Goal: Task Accomplishment & Management: Manage account settings

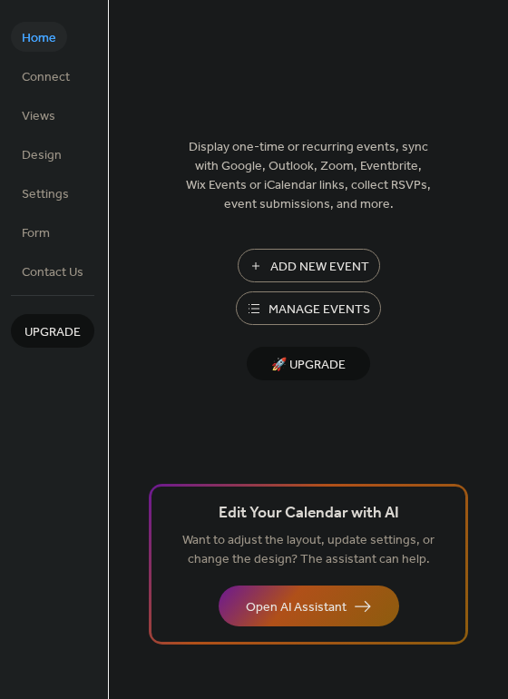
click at [355, 319] on span "Manage Events" at bounding box center [320, 309] width 102 height 19
click at [51, 74] on span "Connect" at bounding box center [46, 77] width 48 height 19
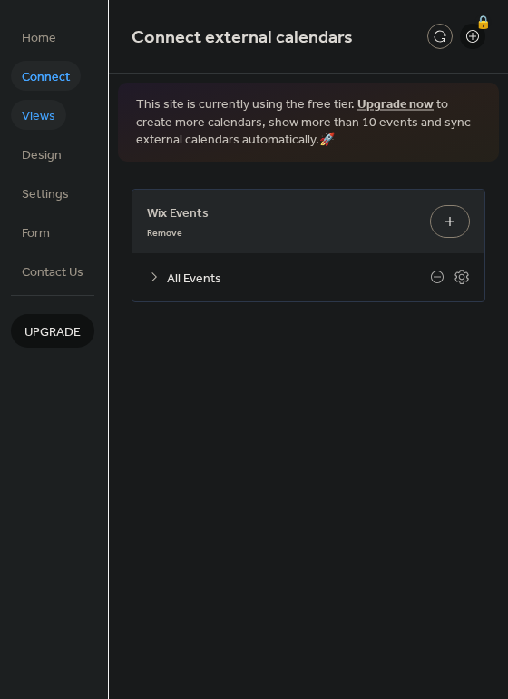
click at [46, 114] on span "Views" at bounding box center [39, 116] width 34 height 19
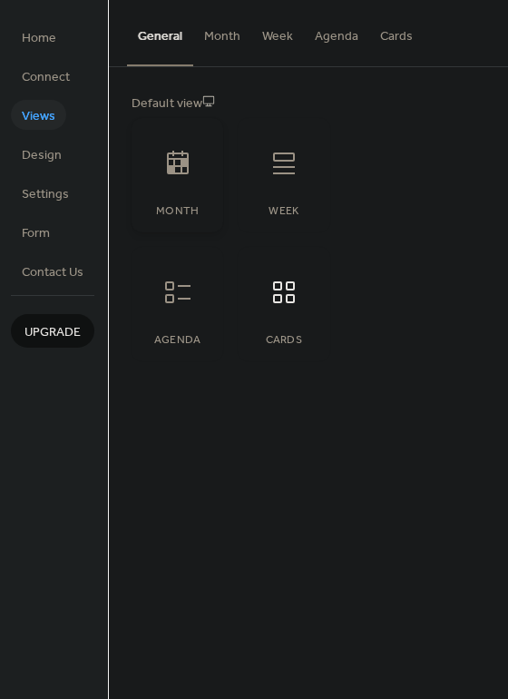
click at [198, 170] on div at bounding box center [178, 163] width 54 height 54
click at [183, 153] on icon at bounding box center [178, 163] width 22 height 24
click at [220, 44] on button "Month" at bounding box center [222, 32] width 58 height 64
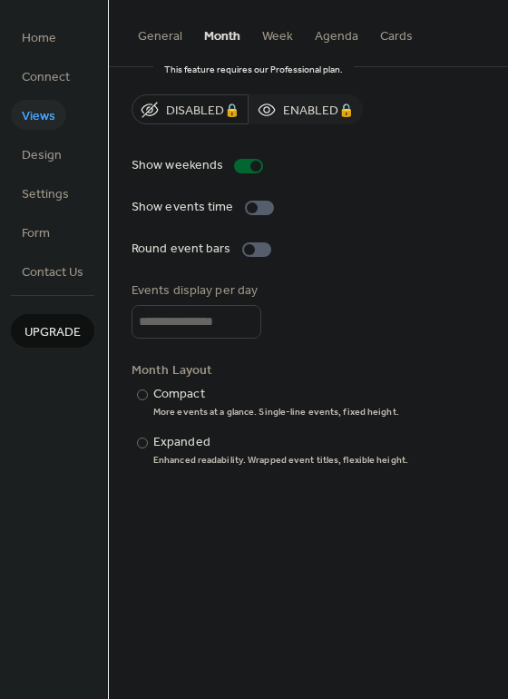
click at [178, 109] on div "Disabled 🔒 Enabled 🔒" at bounding box center [247, 109] width 231 height 30
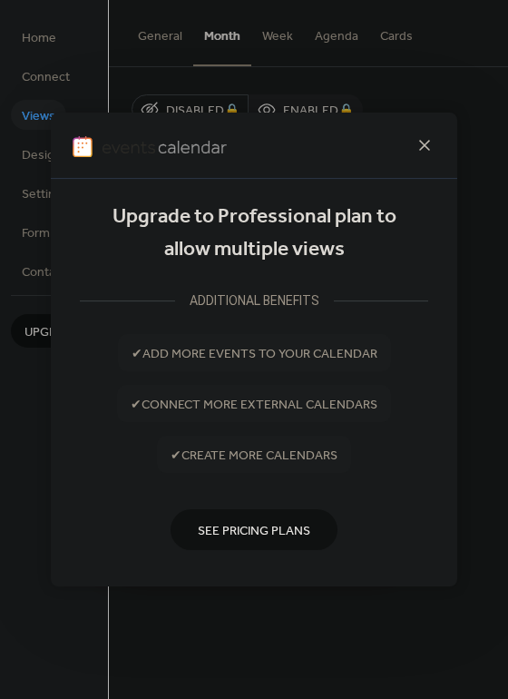
click at [419, 140] on icon at bounding box center [425, 145] width 22 height 22
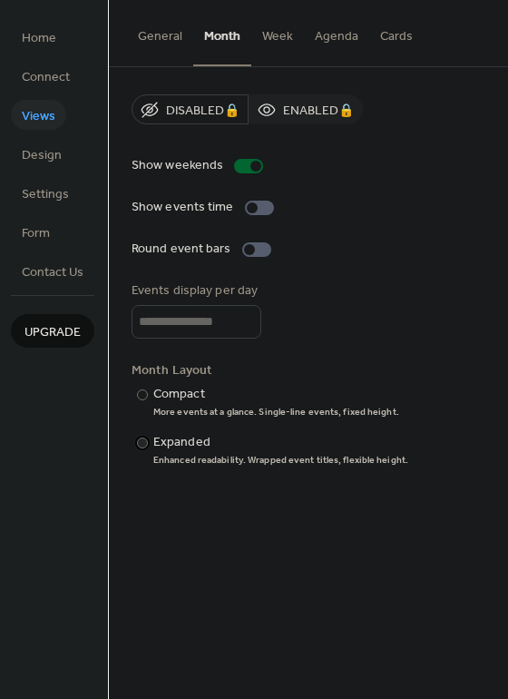
click at [160, 457] on div "Enhanced readability. Wrapped event titles, flexible height." at bounding box center [280, 460] width 255 height 13
click at [160, 412] on div "More events at a glance. Single-line events, fixed height." at bounding box center [276, 412] width 246 height 13
click at [165, 460] on div "Enhanced readability. Wrapped event titles, flexible height." at bounding box center [280, 460] width 255 height 13
click at [279, 107] on div "Disabled 🔒 Enabled 🔒" at bounding box center [247, 109] width 231 height 30
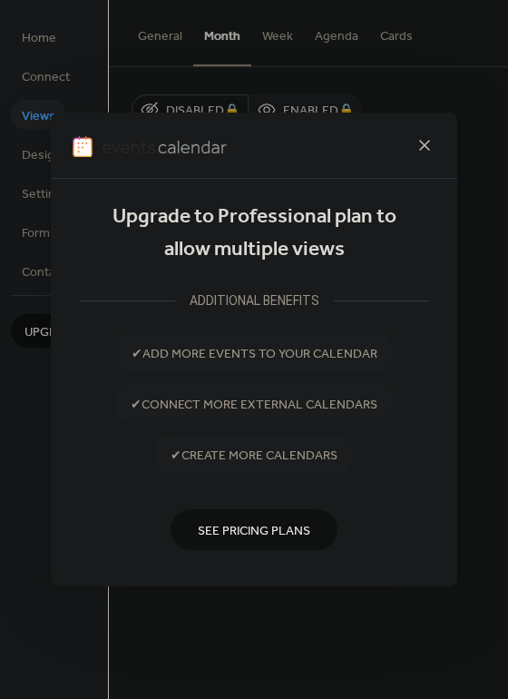
click at [426, 142] on icon at bounding box center [425, 145] width 22 height 22
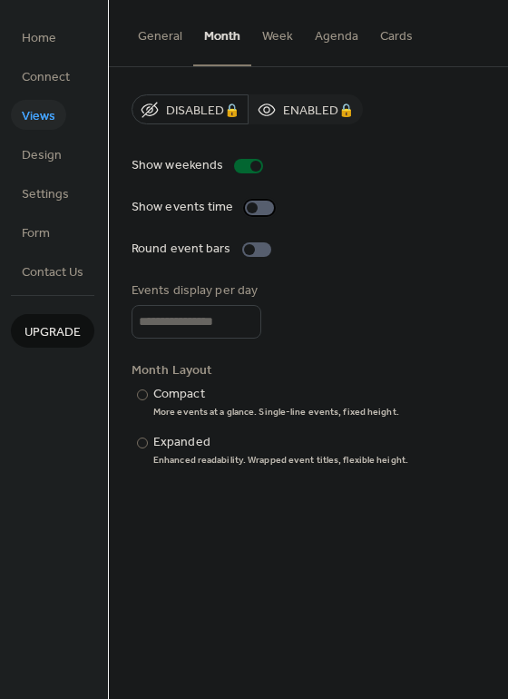
click at [258, 203] on div at bounding box center [259, 208] width 29 height 15
click at [260, 250] on div at bounding box center [256, 249] width 29 height 15
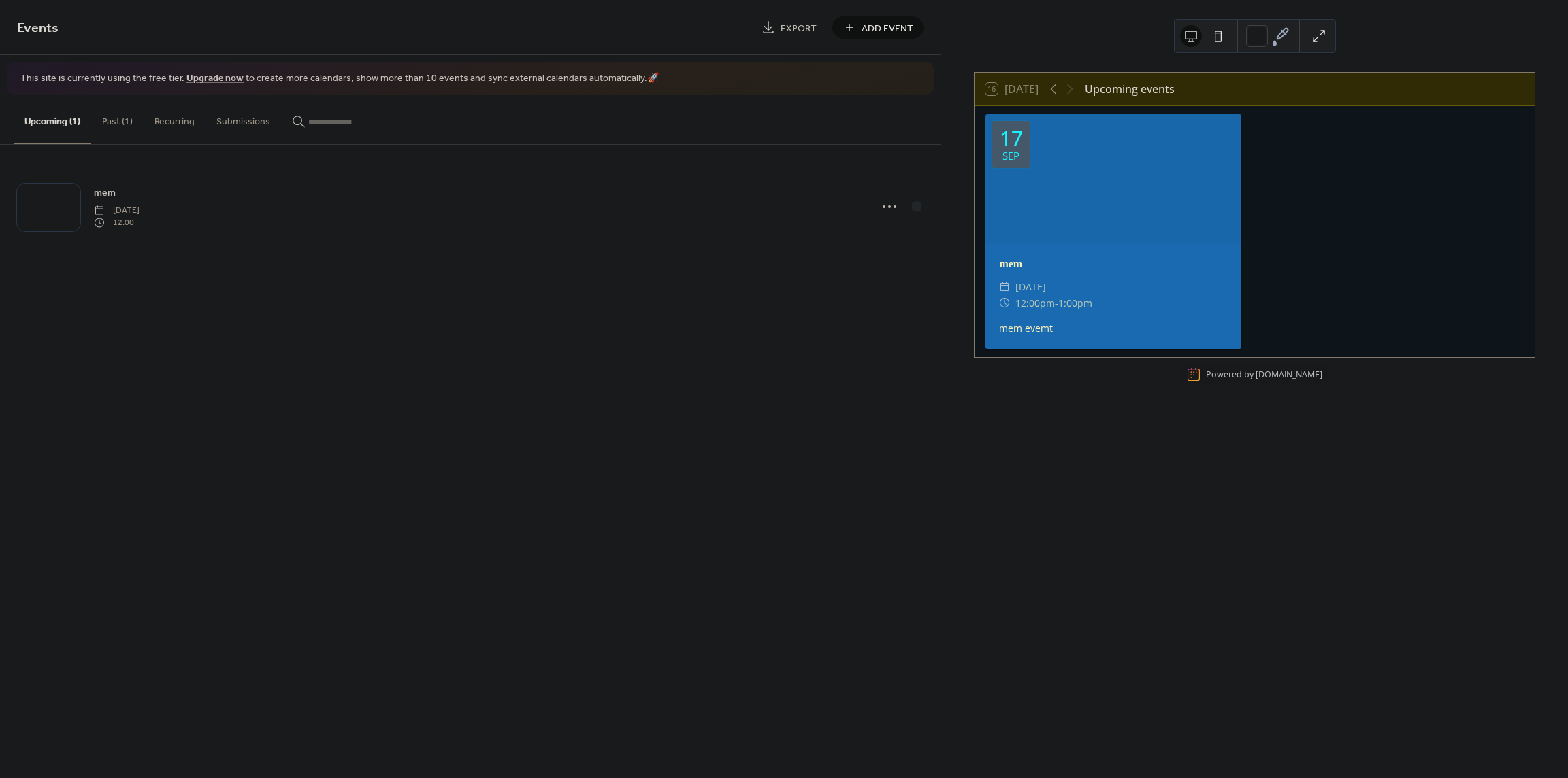
click at [1213, 40] on button at bounding box center [1218, 36] width 22 height 22
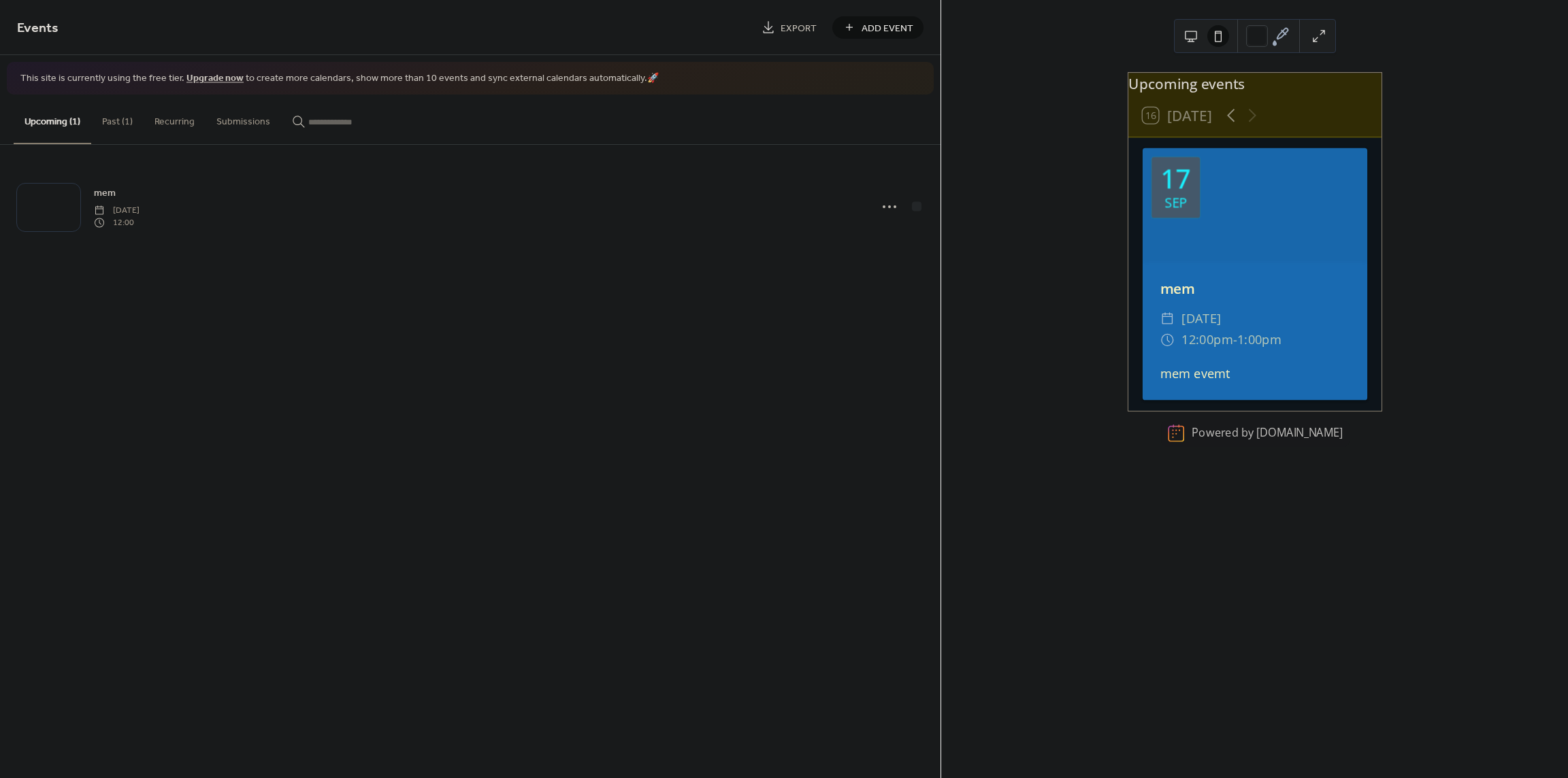
click at [1192, 35] on button at bounding box center [1191, 36] width 22 height 22
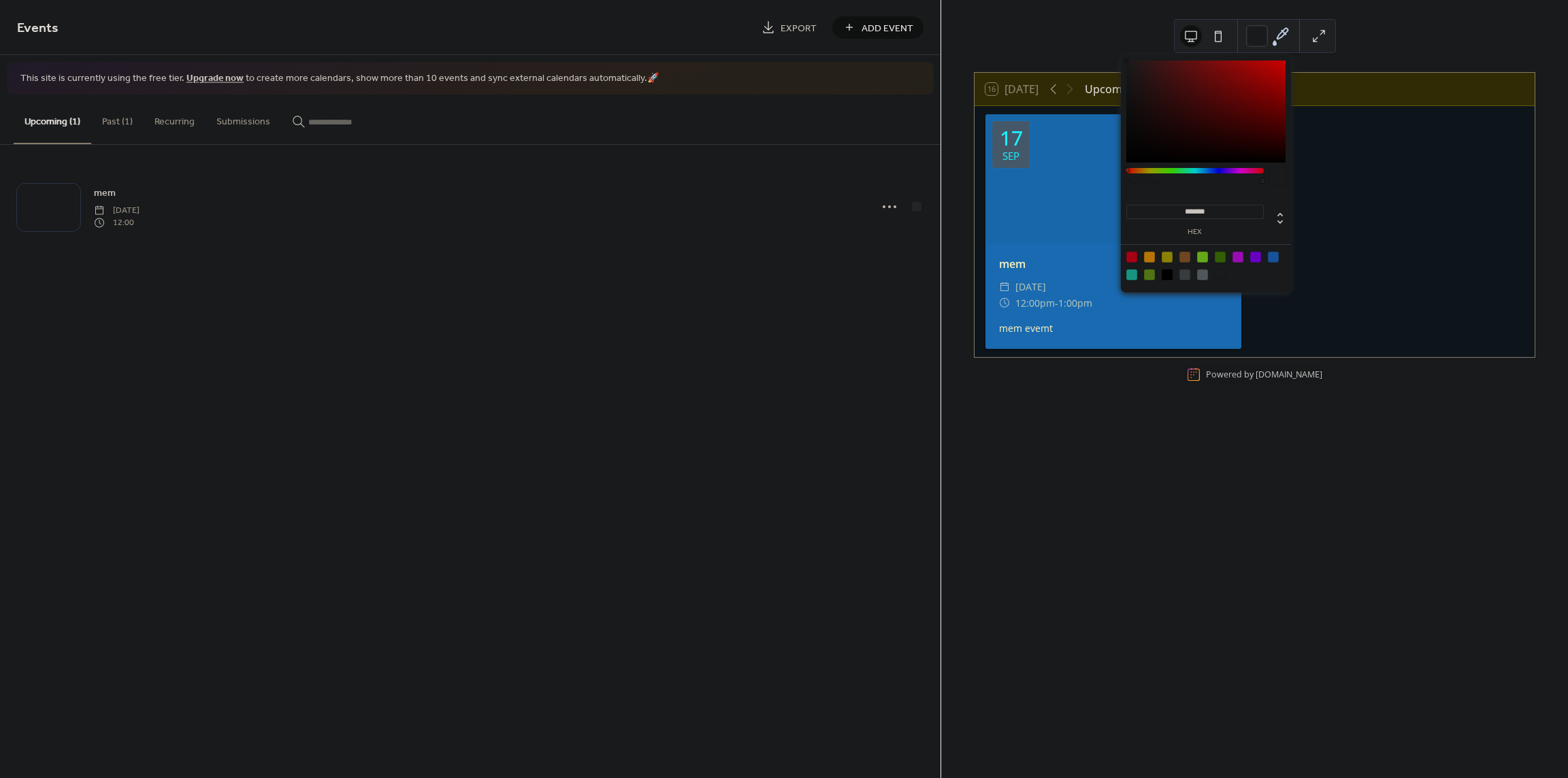
click at [1277, 41] on icon at bounding box center [1280, 35] width 20 height 20
click at [1326, 31] on button at bounding box center [1318, 36] width 22 height 22
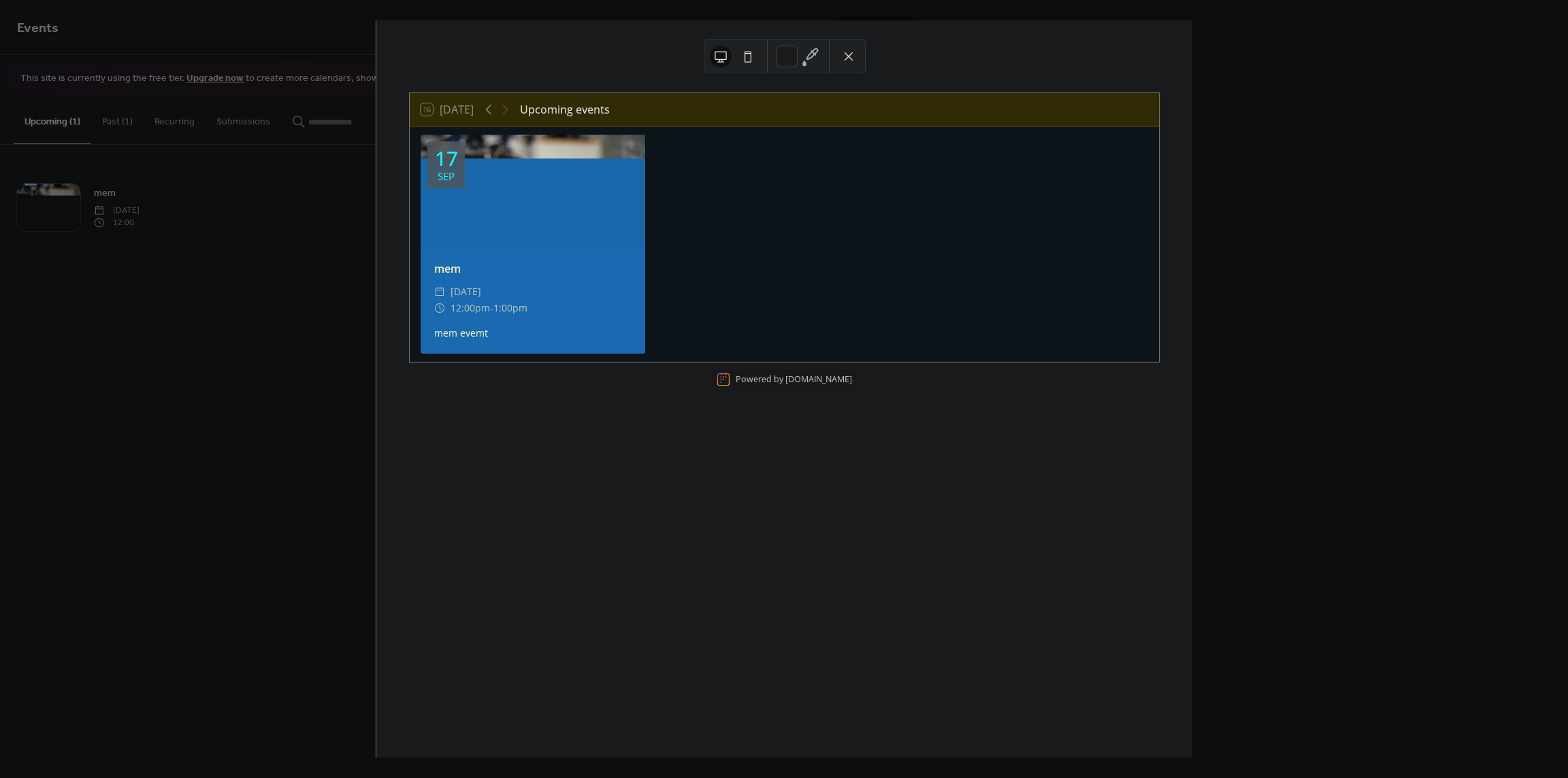
click at [854, 54] on button at bounding box center [848, 56] width 22 height 22
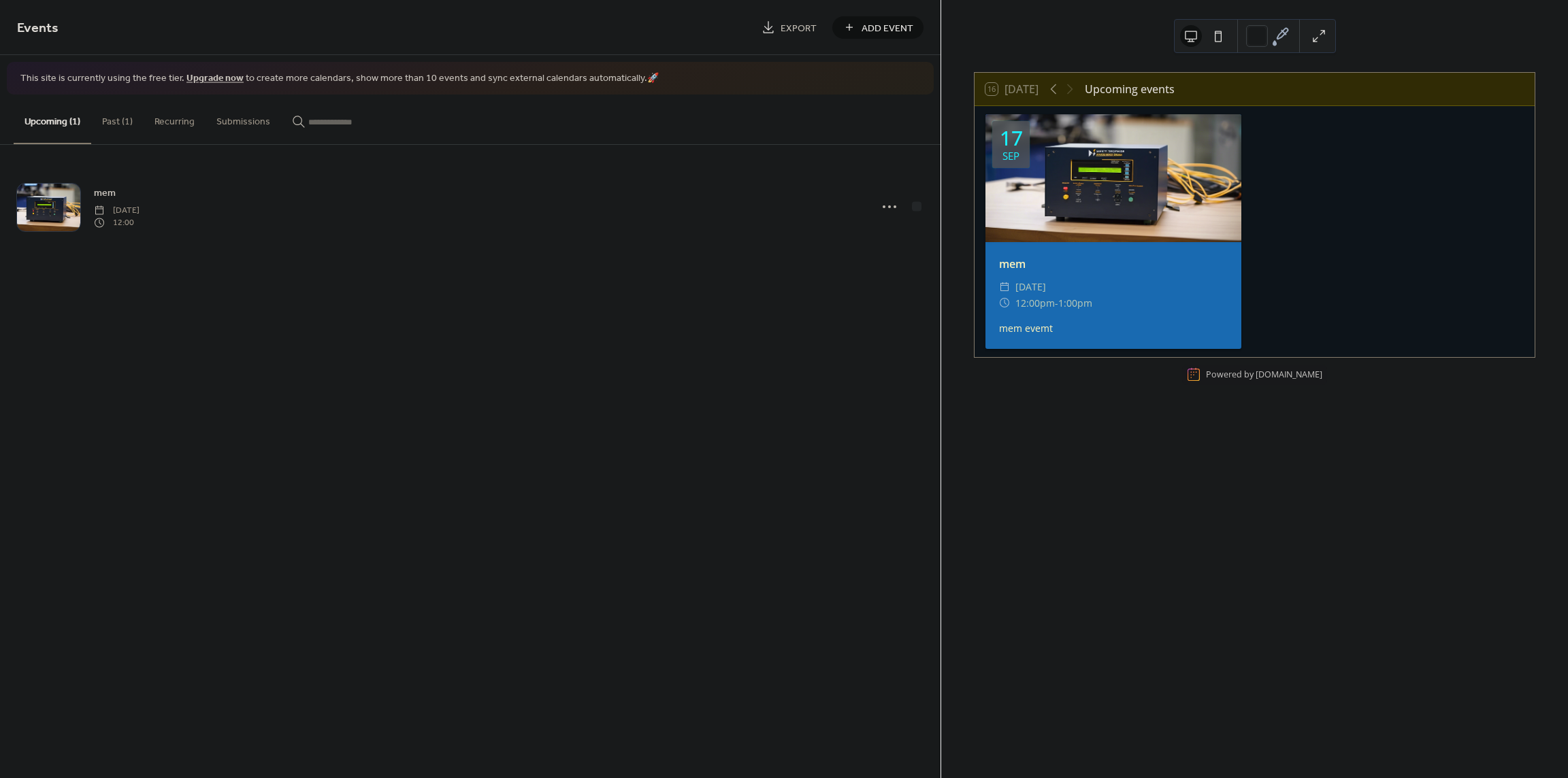
click at [123, 129] on button "Past (1)" at bounding box center [118, 118] width 52 height 48
click at [1188, 375] on rect at bounding box center [1194, 375] width 13 height 13
click at [1241, 375] on div "Powered by [DOMAIN_NAME]" at bounding box center [1264, 374] width 116 height 11
click at [1315, 375] on link "[DOMAIN_NAME]" at bounding box center [1288, 374] width 67 height 11
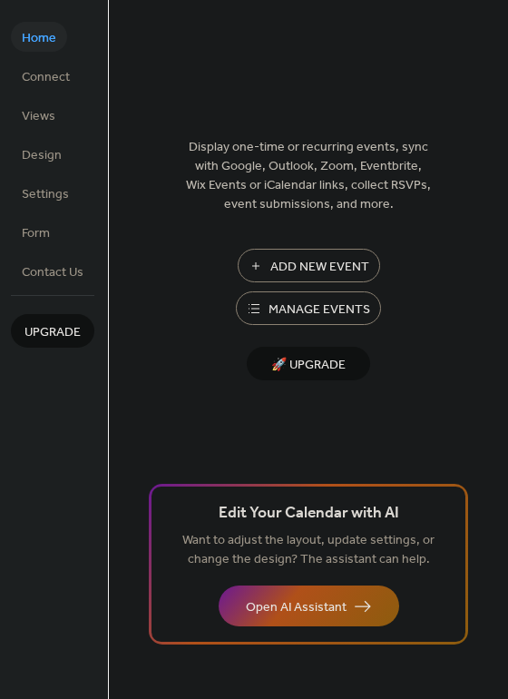
click at [348, 309] on span "Manage Events" at bounding box center [320, 309] width 102 height 19
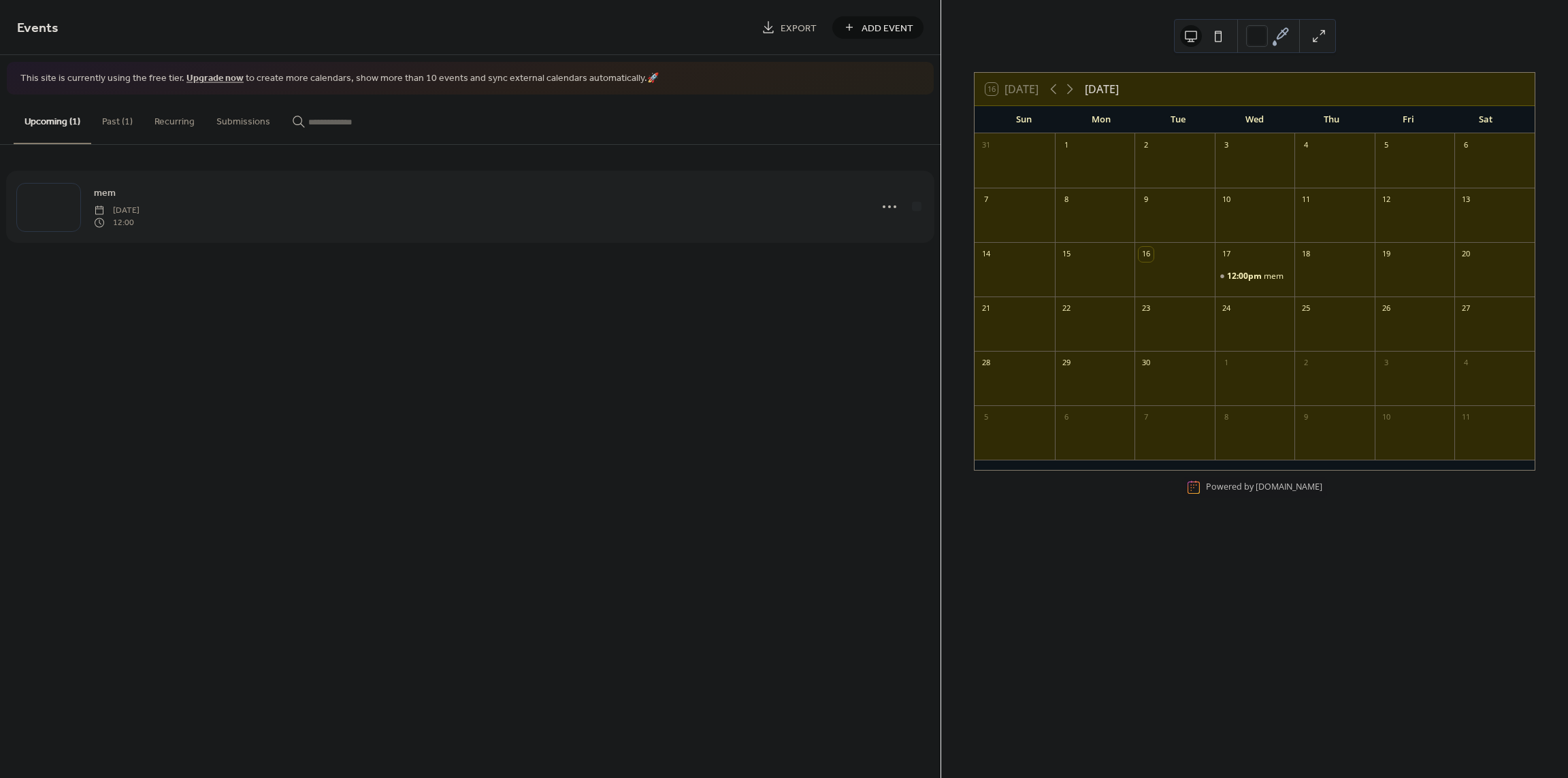
click at [364, 195] on div "mem [DATE] 12:00" at bounding box center [478, 207] width 769 height 43
click at [413, 196] on div "mem [DATE] 12:00" at bounding box center [478, 207] width 769 height 43
click at [518, 229] on div "mem [DATE] 12:00" at bounding box center [470, 207] width 907 height 83
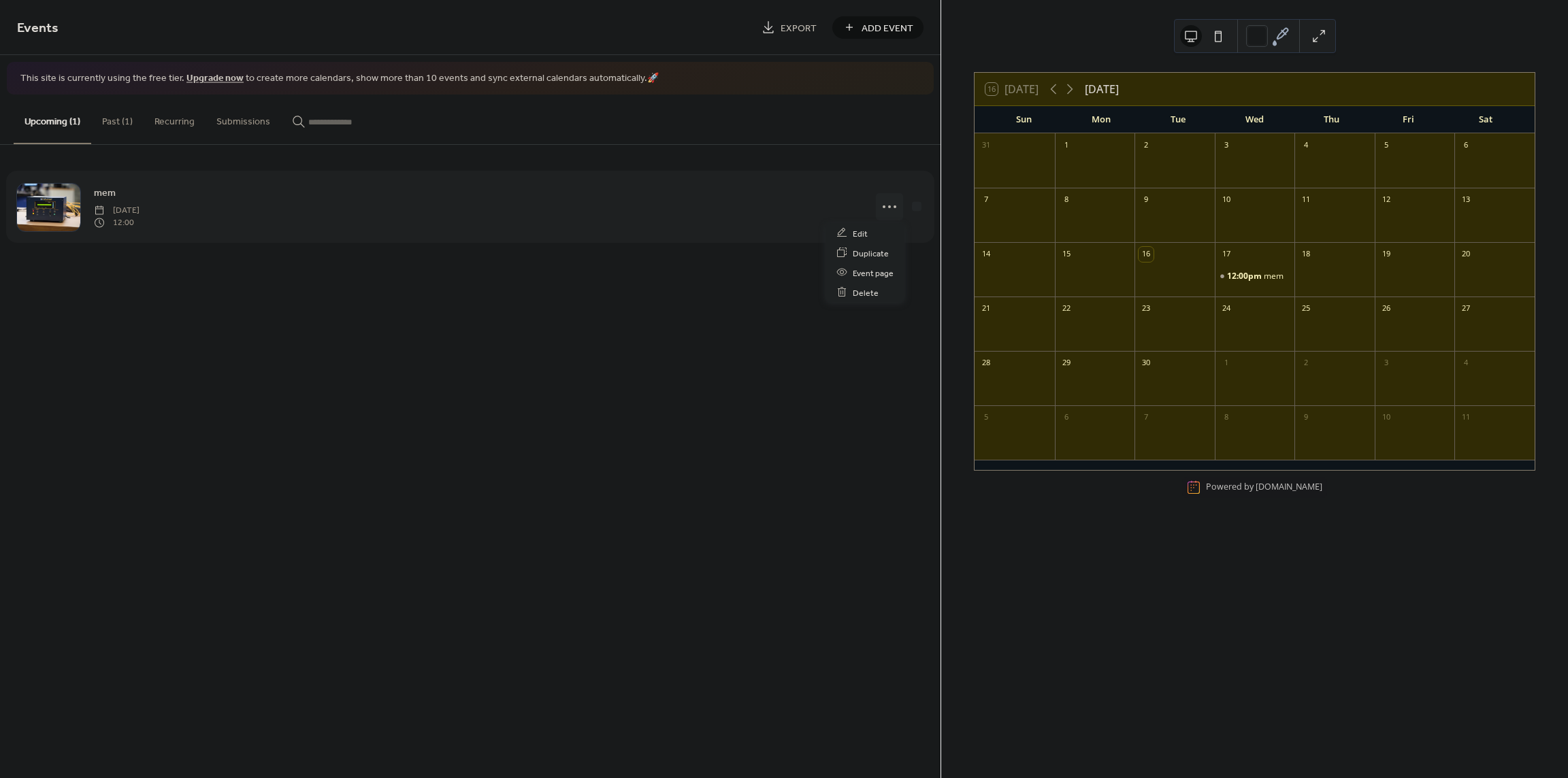
click at [887, 213] on icon at bounding box center [889, 206] width 22 height 22
click at [862, 231] on span "Edit" at bounding box center [860, 233] width 15 height 14
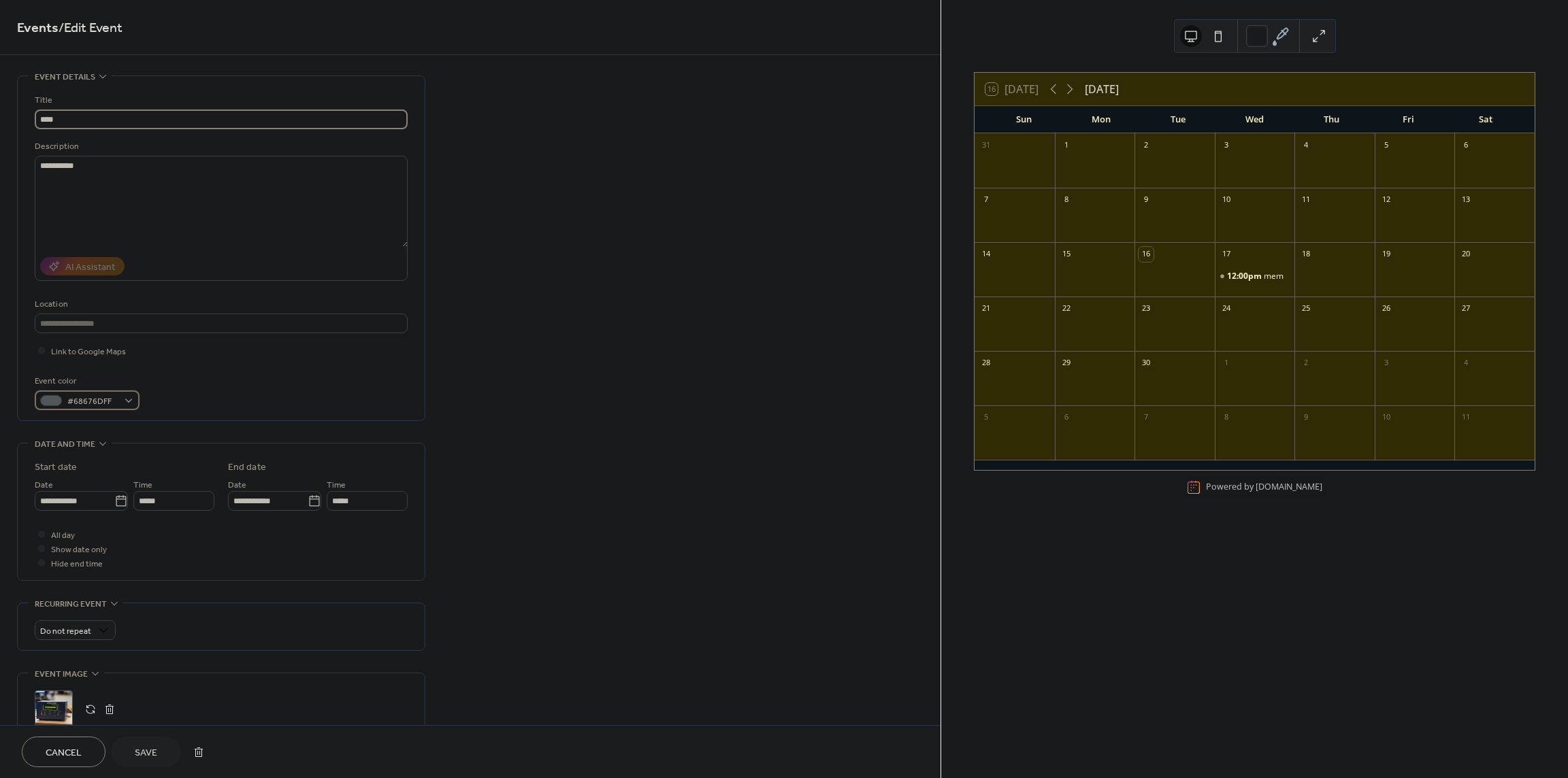
click at [127, 401] on div "#68676DFF" at bounding box center [87, 400] width 105 height 19
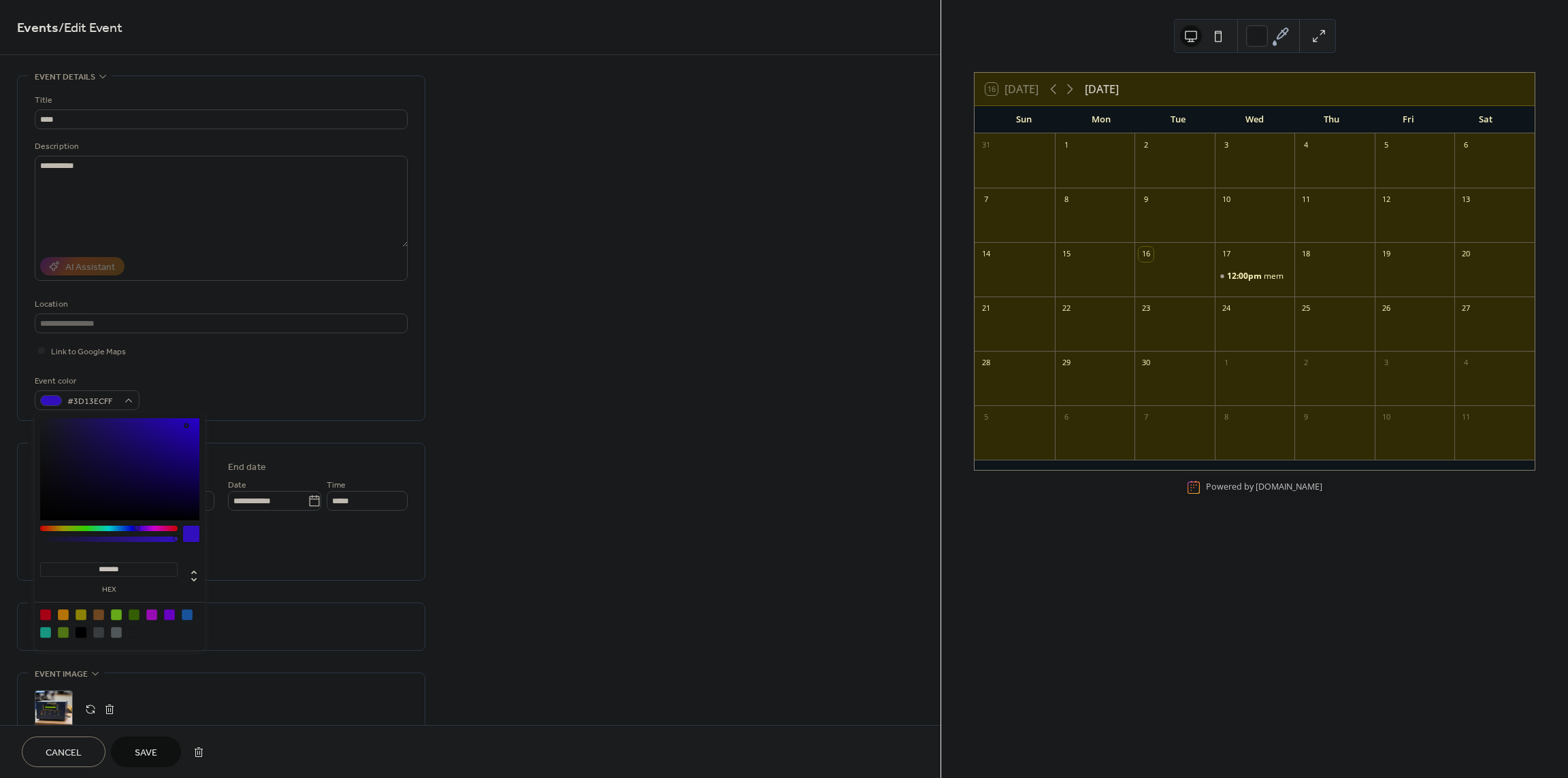
type input "*******"
drag, startPoint x: 175, startPoint y: 444, endPoint x: 188, endPoint y: 426, distance: 22.2
click at [188, 426] on div at bounding box center [120, 469] width 159 height 102
click at [353, 420] on div "Event details Title *** Description ********* AI Assistant Location Link to Goo…" at bounding box center [221, 248] width 409 height 346
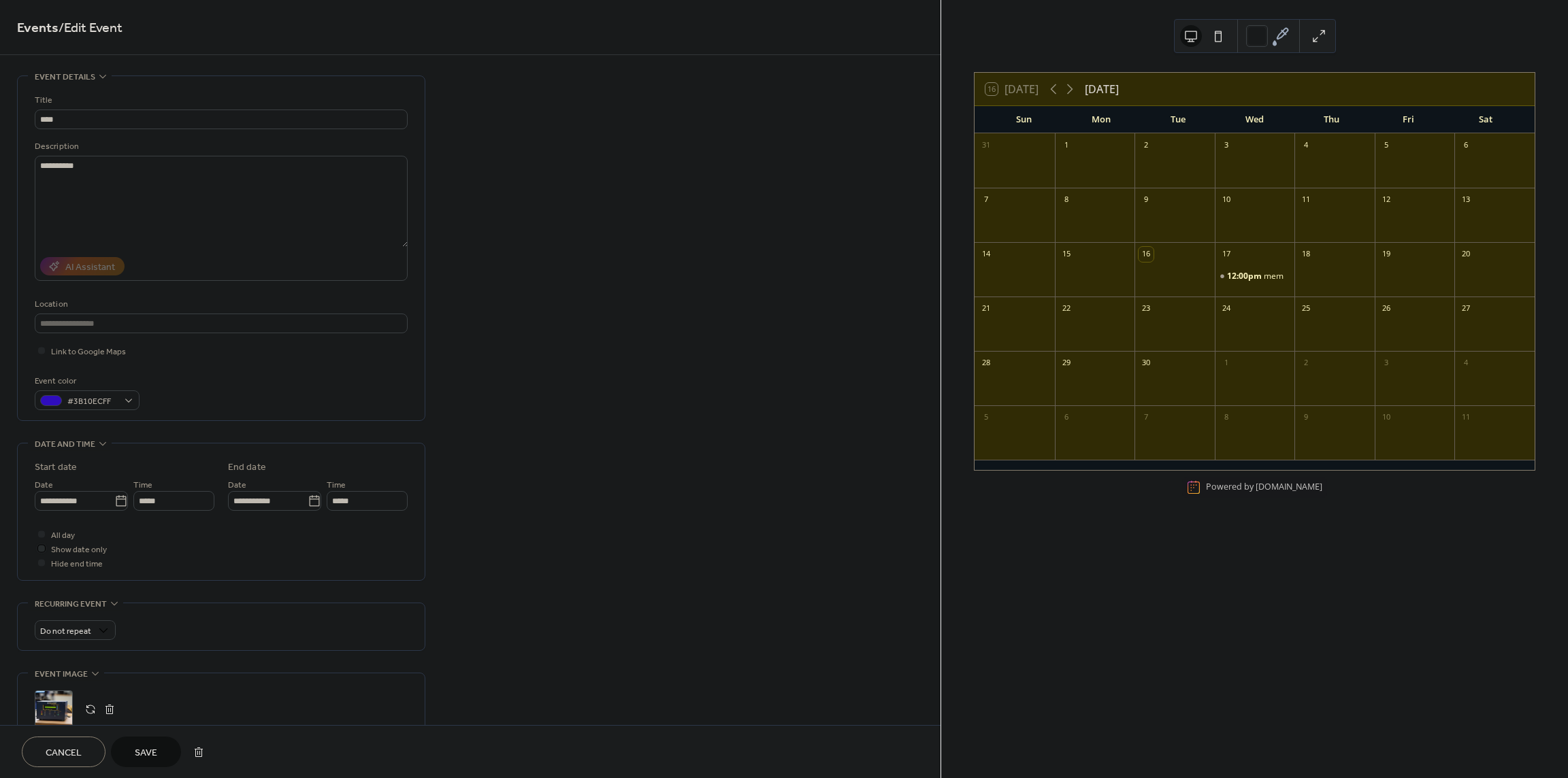
click at [46, 552] on div at bounding box center [41, 548] width 13 height 13
drag, startPoint x: 42, startPoint y: 527, endPoint x: 42, endPoint y: 535, distance: 8.0
click at [42, 531] on div at bounding box center [41, 534] width 13 height 13
click at [42, 535] on div at bounding box center [41, 534] width 7 height 7
click at [45, 537] on div at bounding box center [41, 534] width 13 height 13
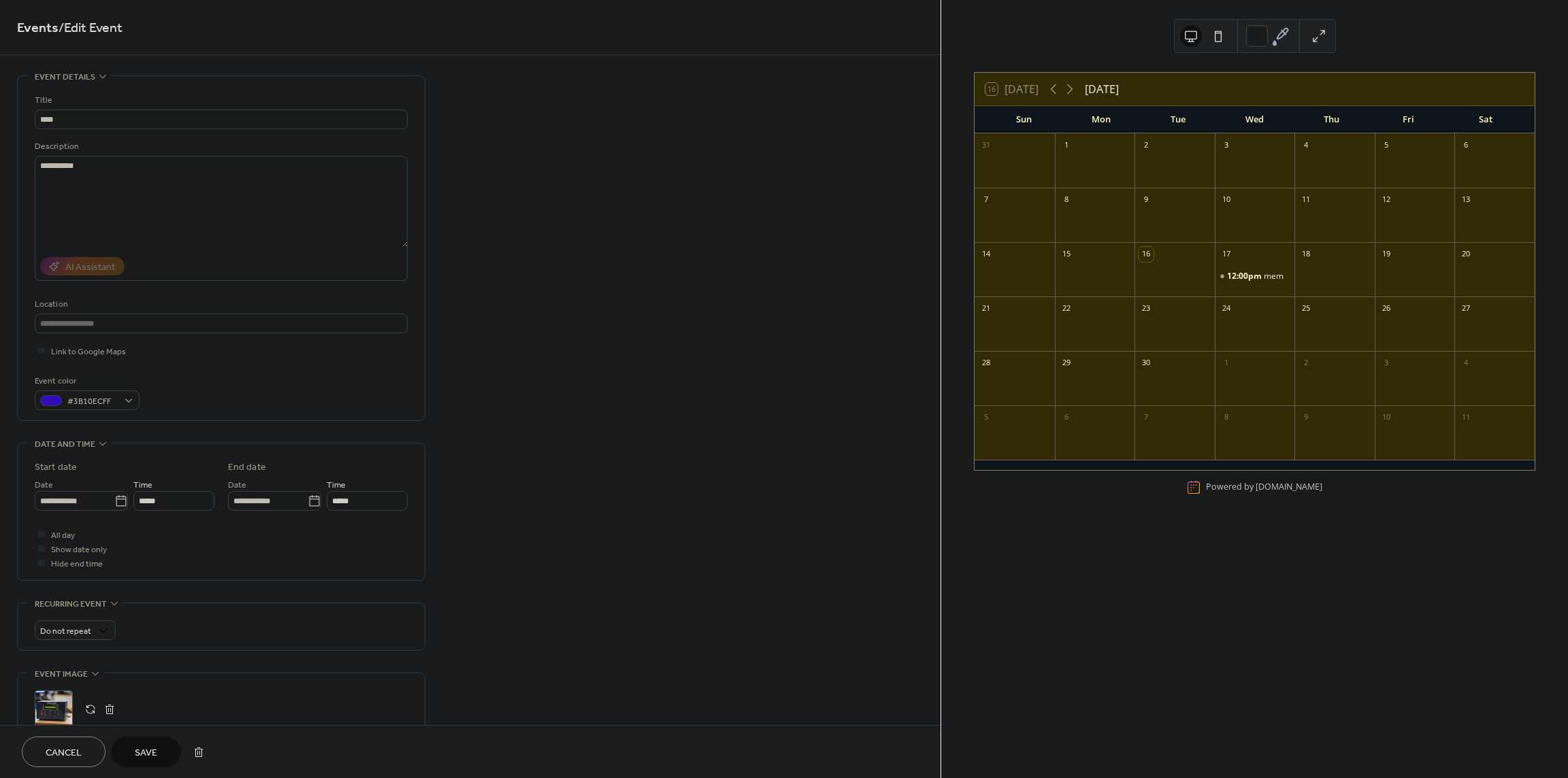
drag, startPoint x: 45, startPoint y: 531, endPoint x: 44, endPoint y: 538, distance: 7.1
click at [45, 533] on div at bounding box center [41, 534] width 13 height 13
click at [43, 537] on div at bounding box center [41, 534] width 13 height 13
click at [43, 534] on div at bounding box center [41, 534] width 7 height 7
click at [31, 565] on div "**********" at bounding box center [221, 512] width 407 height 136
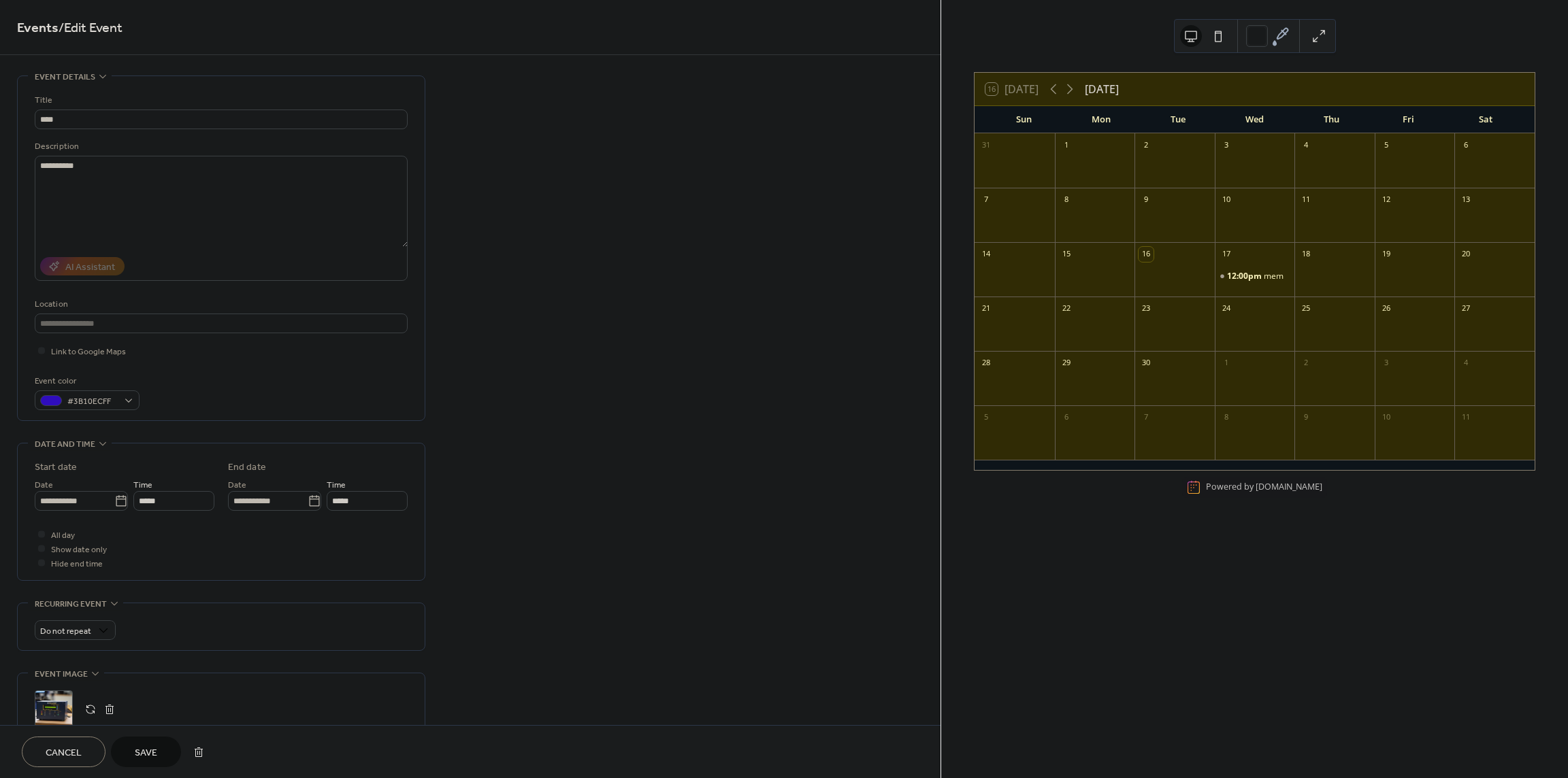
click at [43, 563] on div at bounding box center [41, 562] width 7 height 7
click at [45, 563] on div at bounding box center [41, 562] width 13 height 13
click at [46, 551] on div at bounding box center [41, 548] width 13 height 13
click at [40, 550] on div at bounding box center [41, 548] width 7 height 7
click at [42, 539] on div at bounding box center [41, 534] width 13 height 13
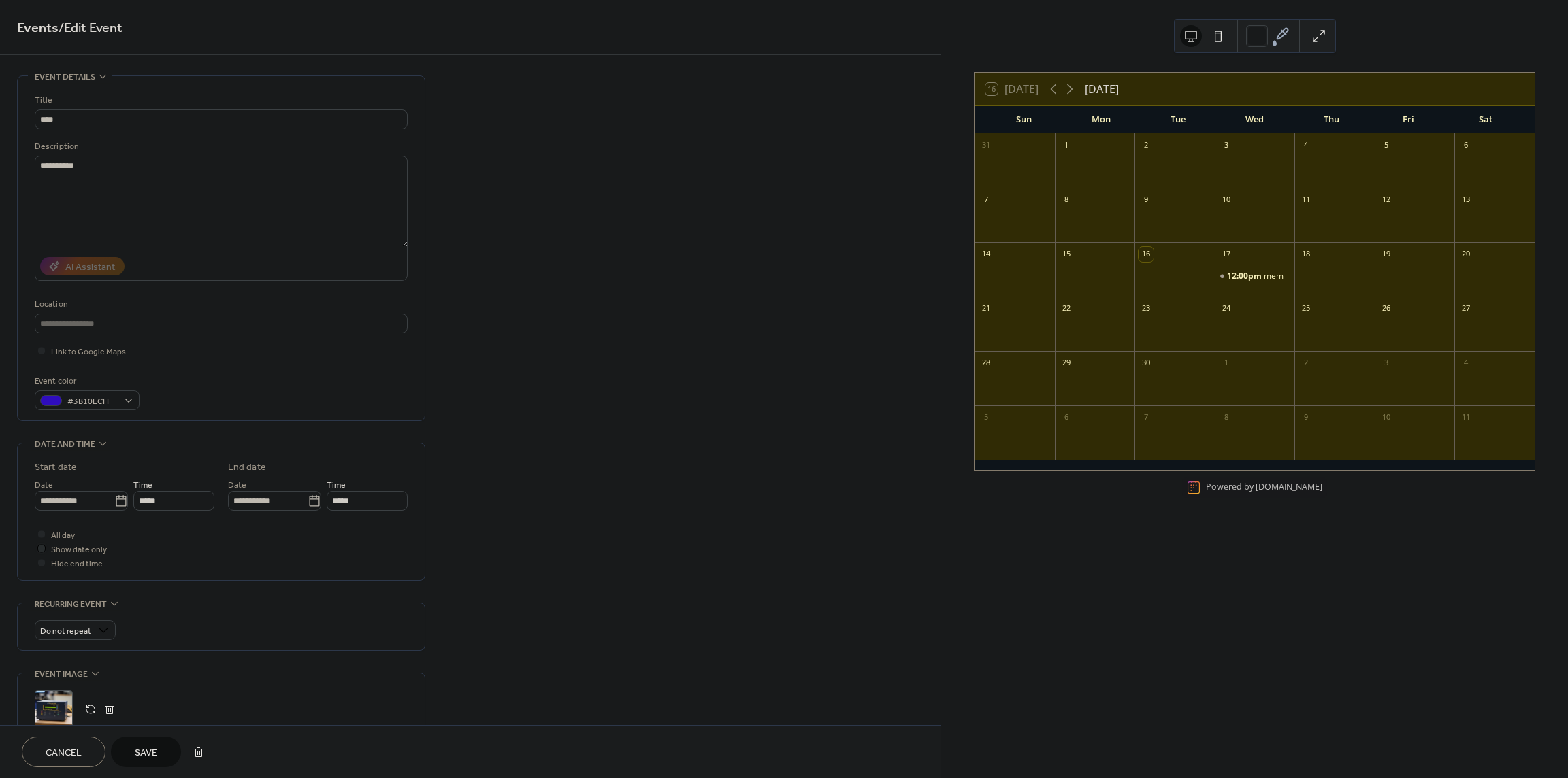
click at [43, 549] on icon at bounding box center [41, 548] width 4 height 4
click at [42, 534] on div at bounding box center [41, 534] width 7 height 7
click at [40, 537] on div at bounding box center [41, 534] width 7 height 7
click at [39, 549] on div at bounding box center [41, 548] width 7 height 7
click at [41, 549] on icon at bounding box center [41, 548] width 4 height 4
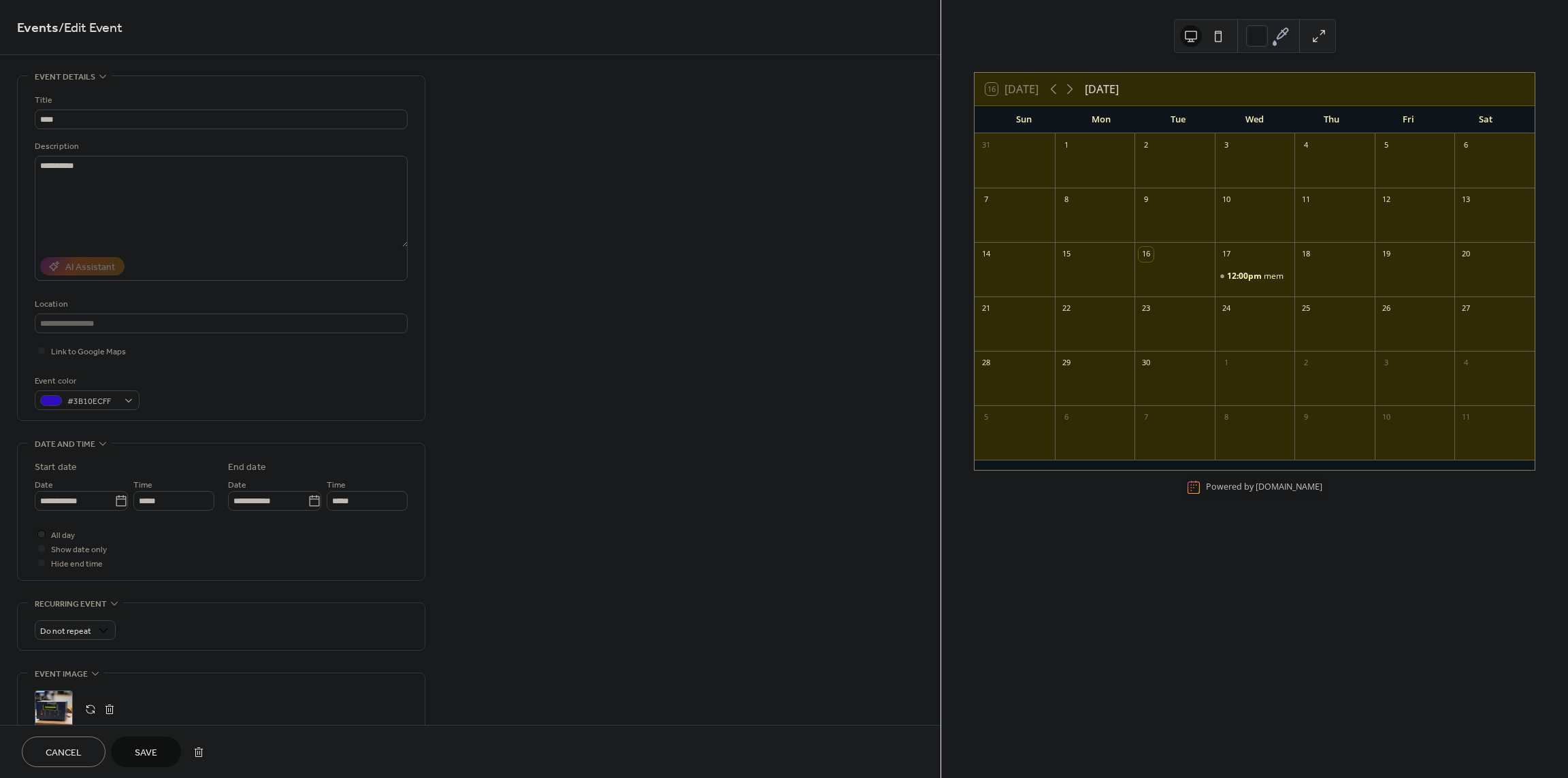
click at [43, 538] on div at bounding box center [41, 534] width 13 height 13
click at [43, 564] on div at bounding box center [41, 562] width 7 height 7
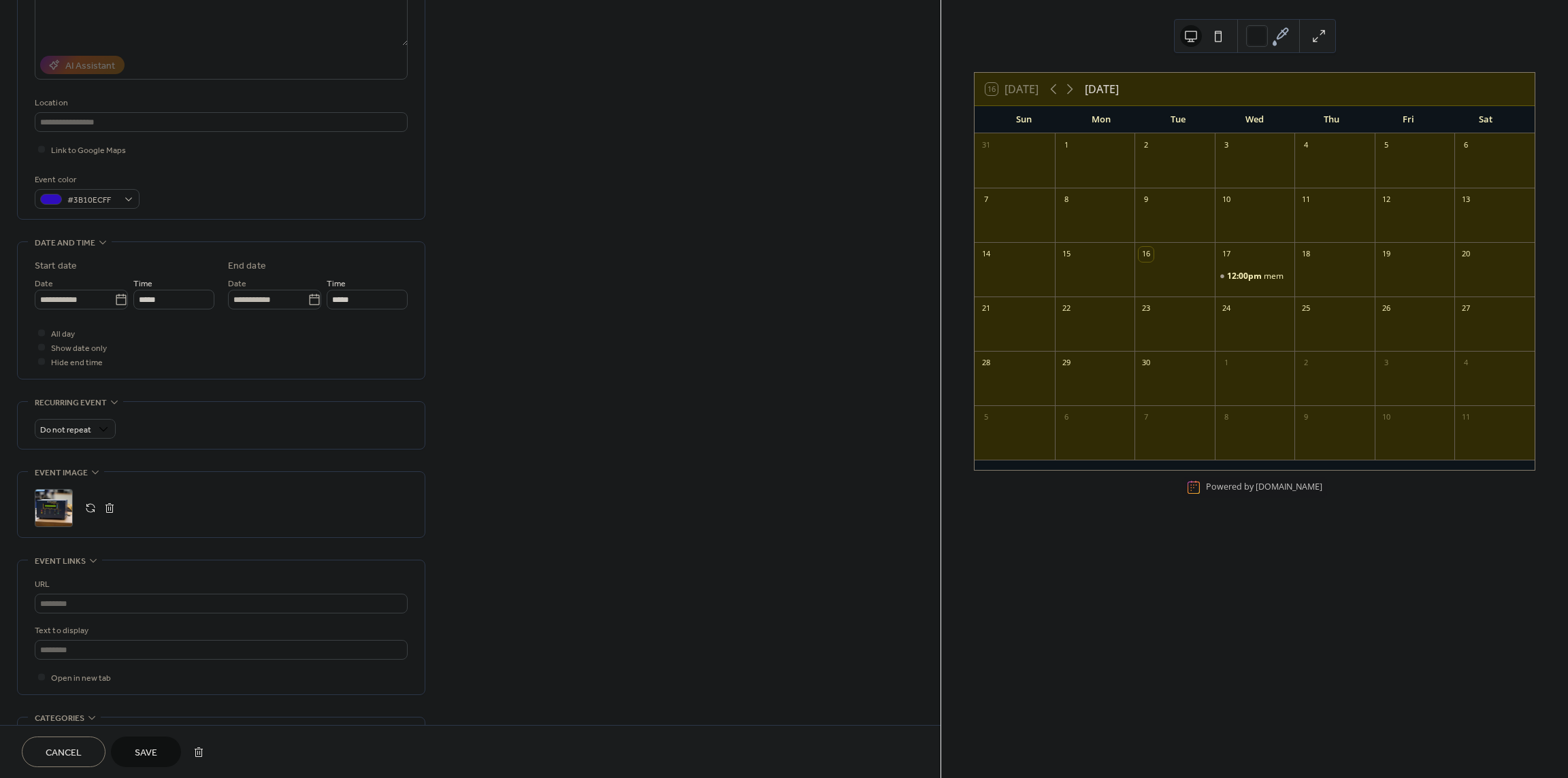
scroll to position [204, 0]
click at [92, 603] on input "text" at bounding box center [220, 601] width 373 height 19
click at [142, 646] on input "text" at bounding box center [220, 647] width 373 height 19
click at [154, 606] on input "text" at bounding box center [220, 601] width 373 height 19
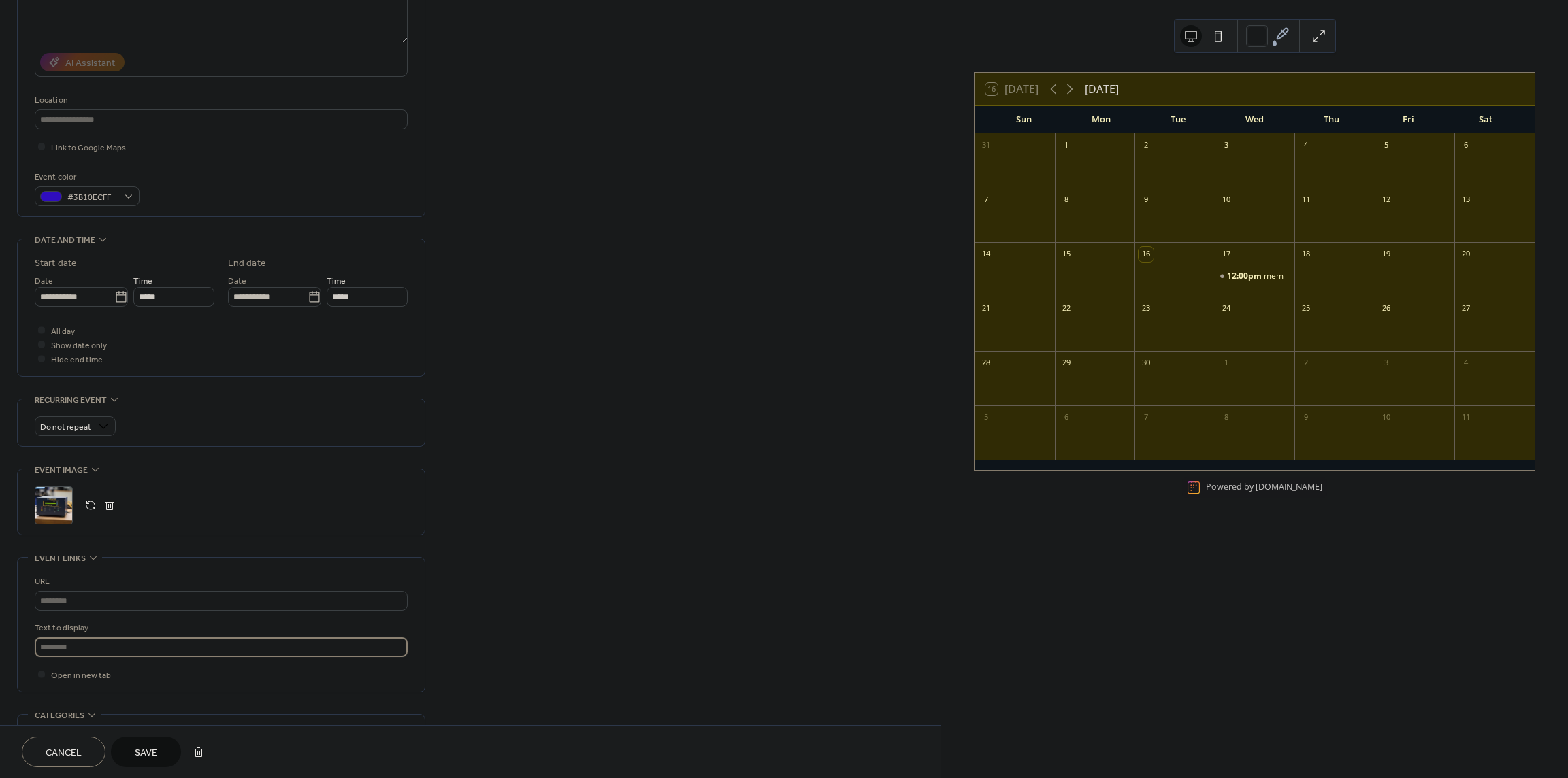
click at [151, 645] on input "text" at bounding box center [220, 647] width 373 height 19
click at [487, 546] on div "**********" at bounding box center [470, 390] width 940 height 1037
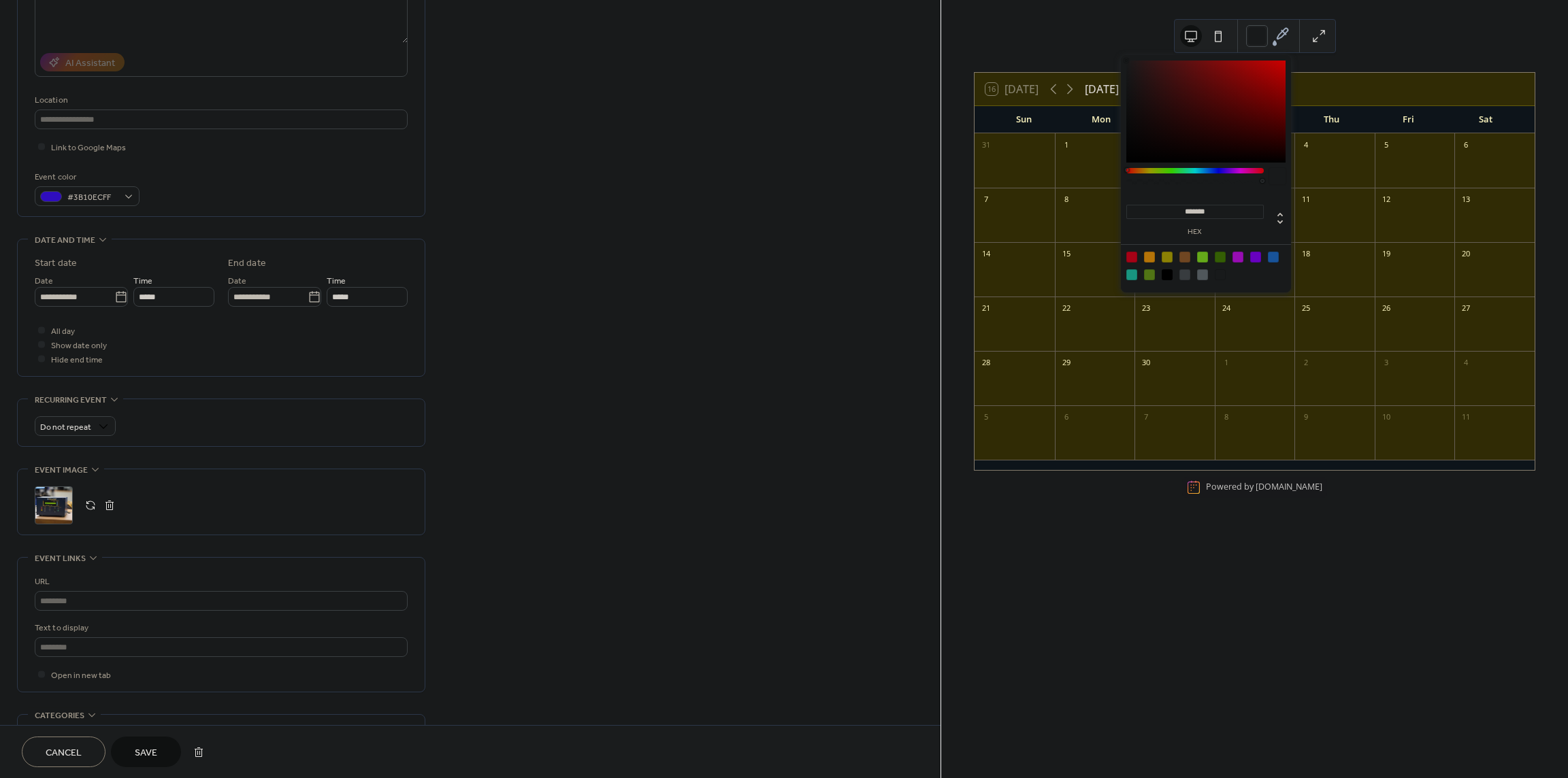
click at [1253, 43] on div at bounding box center [1257, 36] width 22 height 22
click at [1200, 171] on div at bounding box center [1195, 170] width 137 height 5
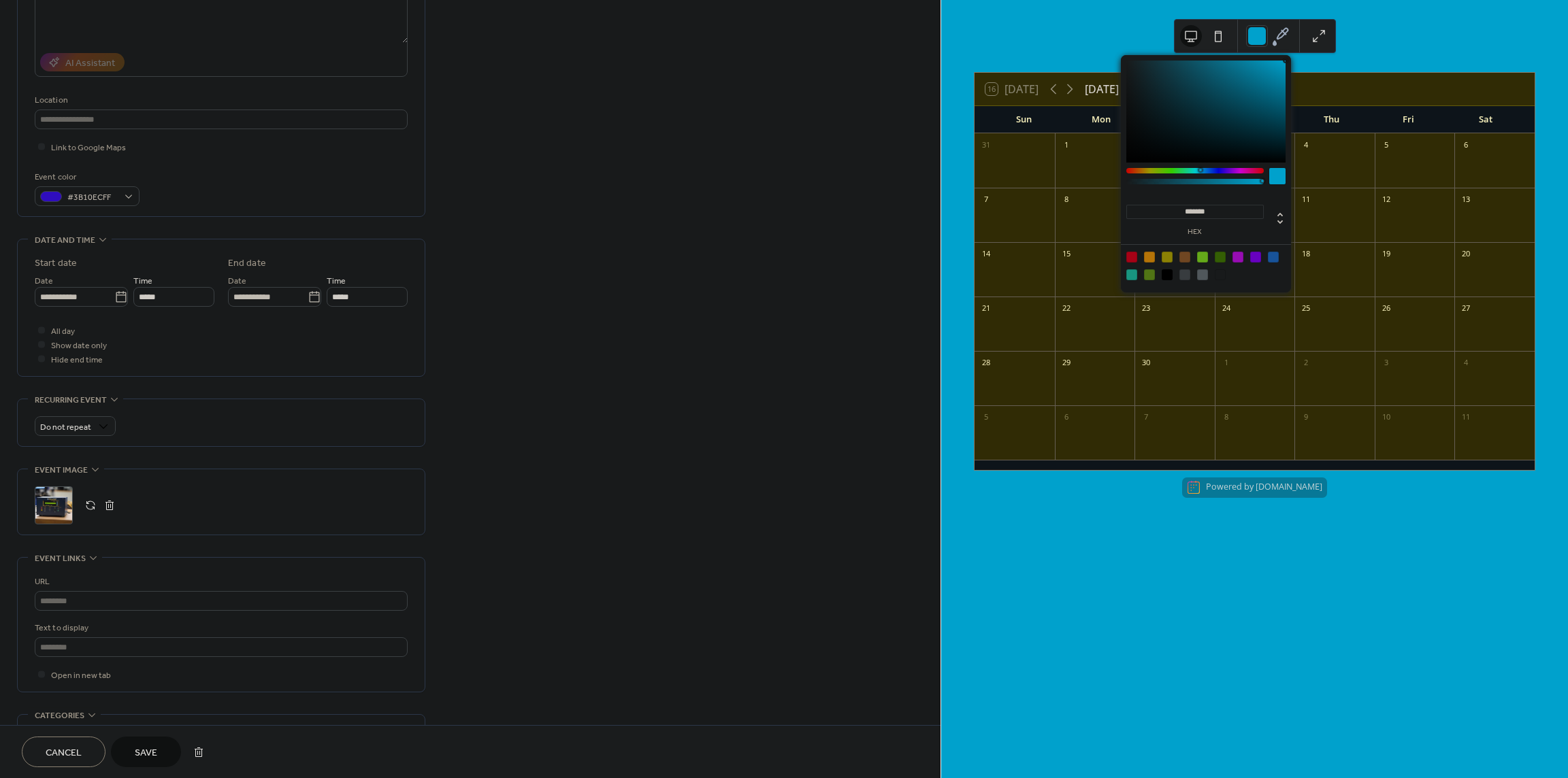
type input "*******"
drag, startPoint x: 1261, startPoint y: 70, endPoint x: 1286, endPoint y: 52, distance: 30.8
click at [1286, 52] on div "******* hex" at bounding box center [1206, 172] width 170 height 240
click at [729, 414] on div "**********" at bounding box center [470, 390] width 940 height 1037
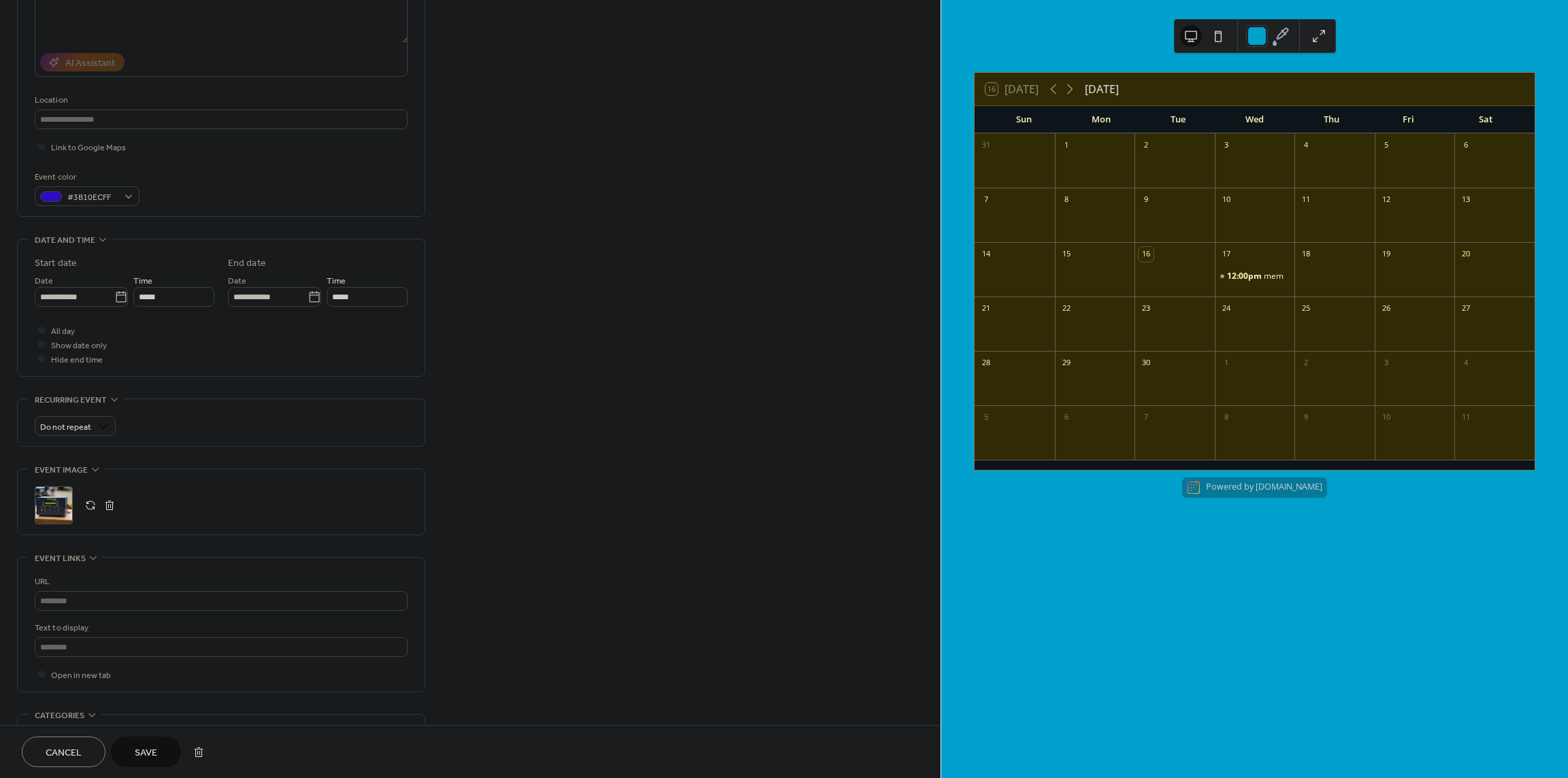
click at [1225, 114] on div "Wed" at bounding box center [1255, 120] width 77 height 27
click at [1218, 40] on button at bounding box center [1218, 36] width 22 height 22
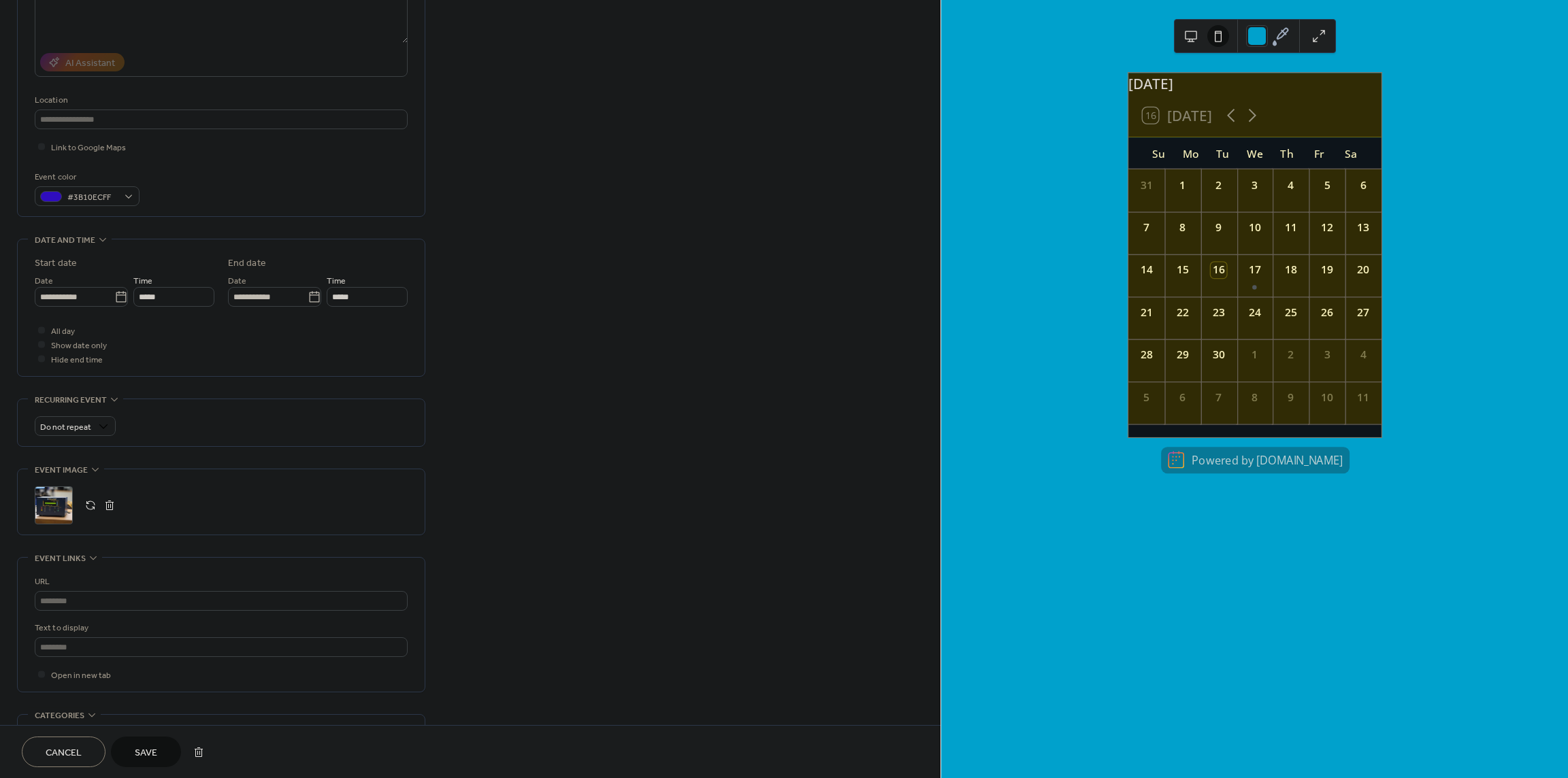
click at [1195, 35] on button at bounding box center [1191, 36] width 22 height 22
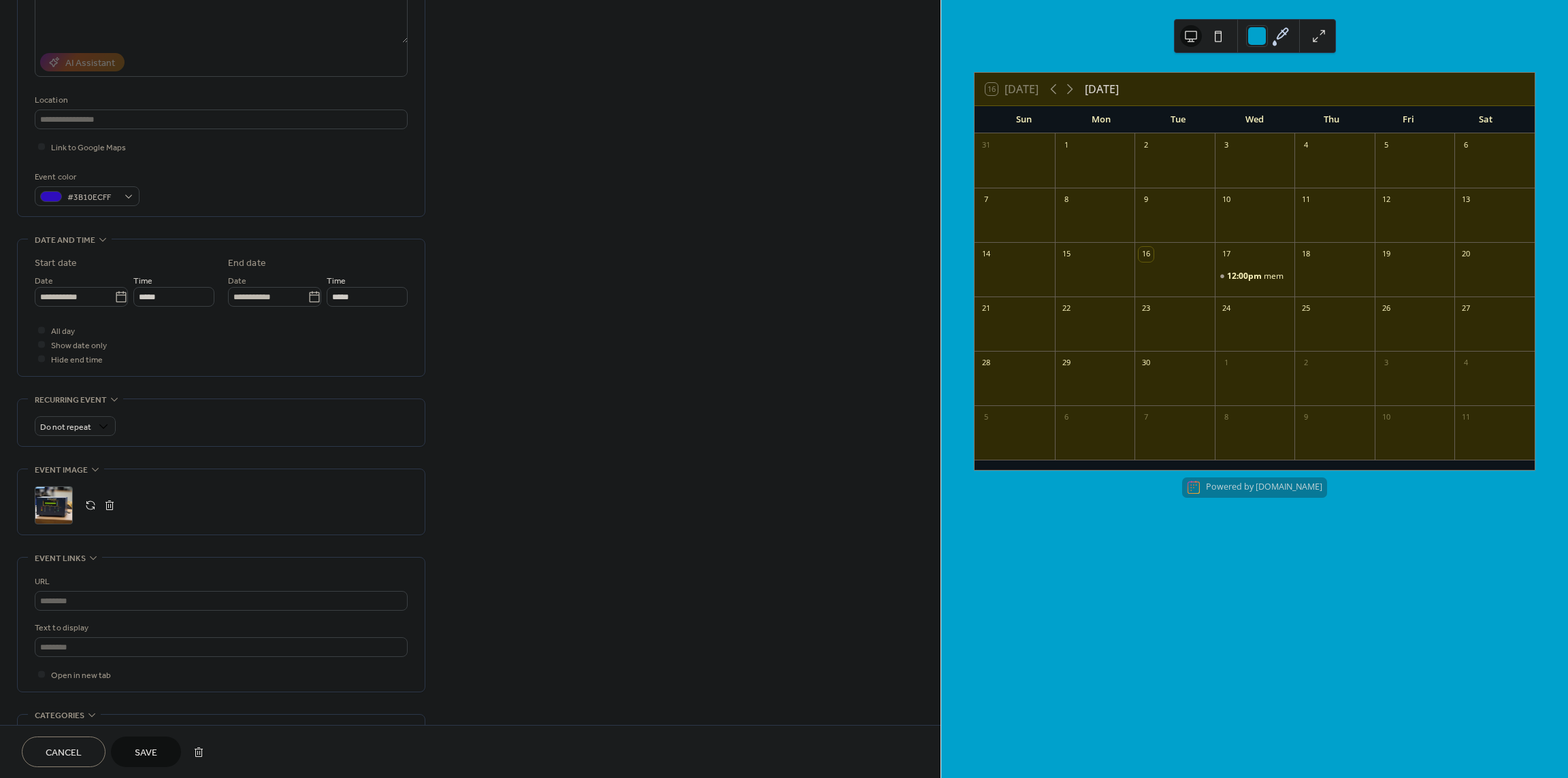
click at [1284, 40] on icon at bounding box center [1280, 35] width 20 height 20
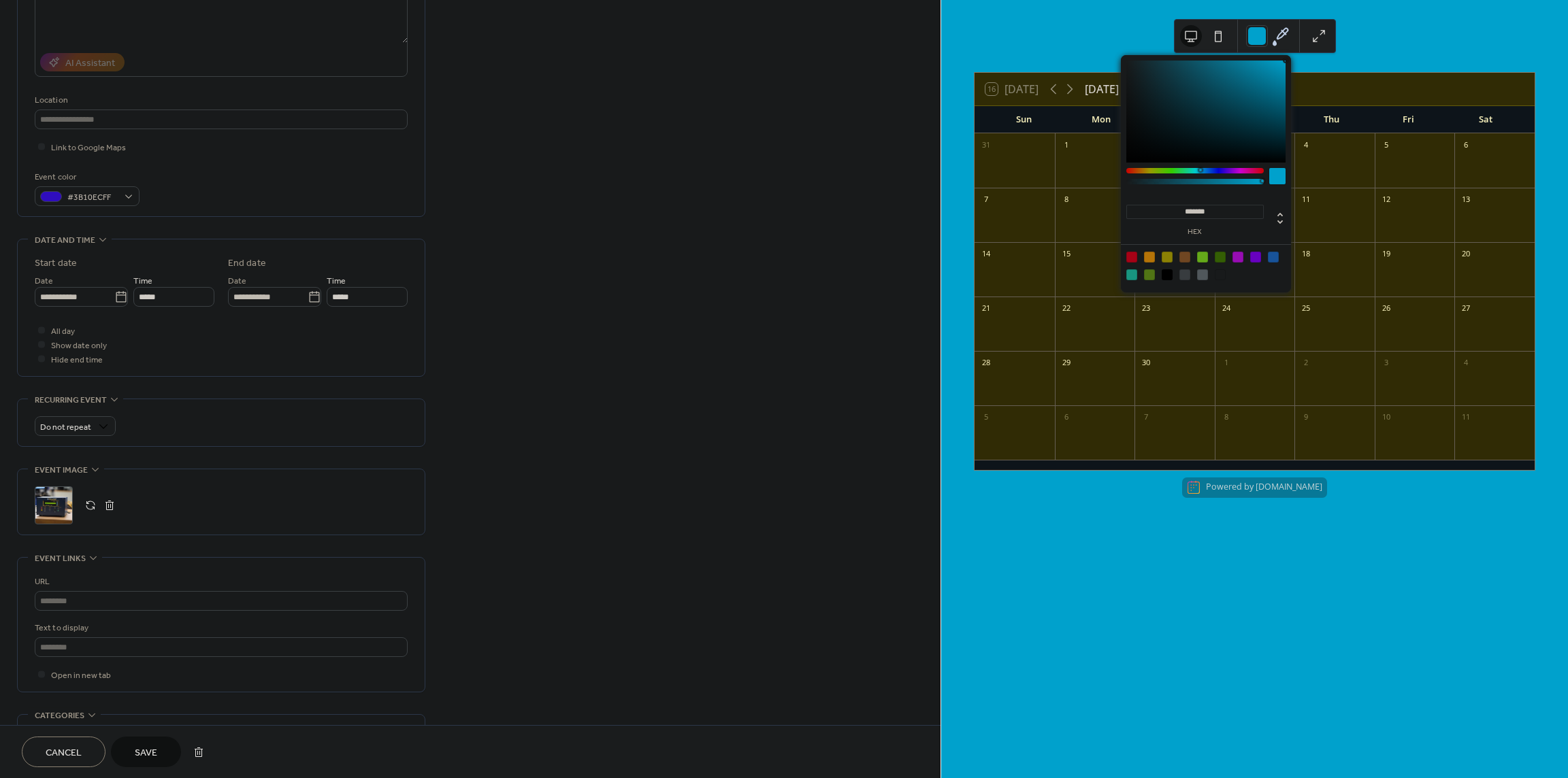
click at [1284, 37] on icon at bounding box center [1280, 35] width 20 height 20
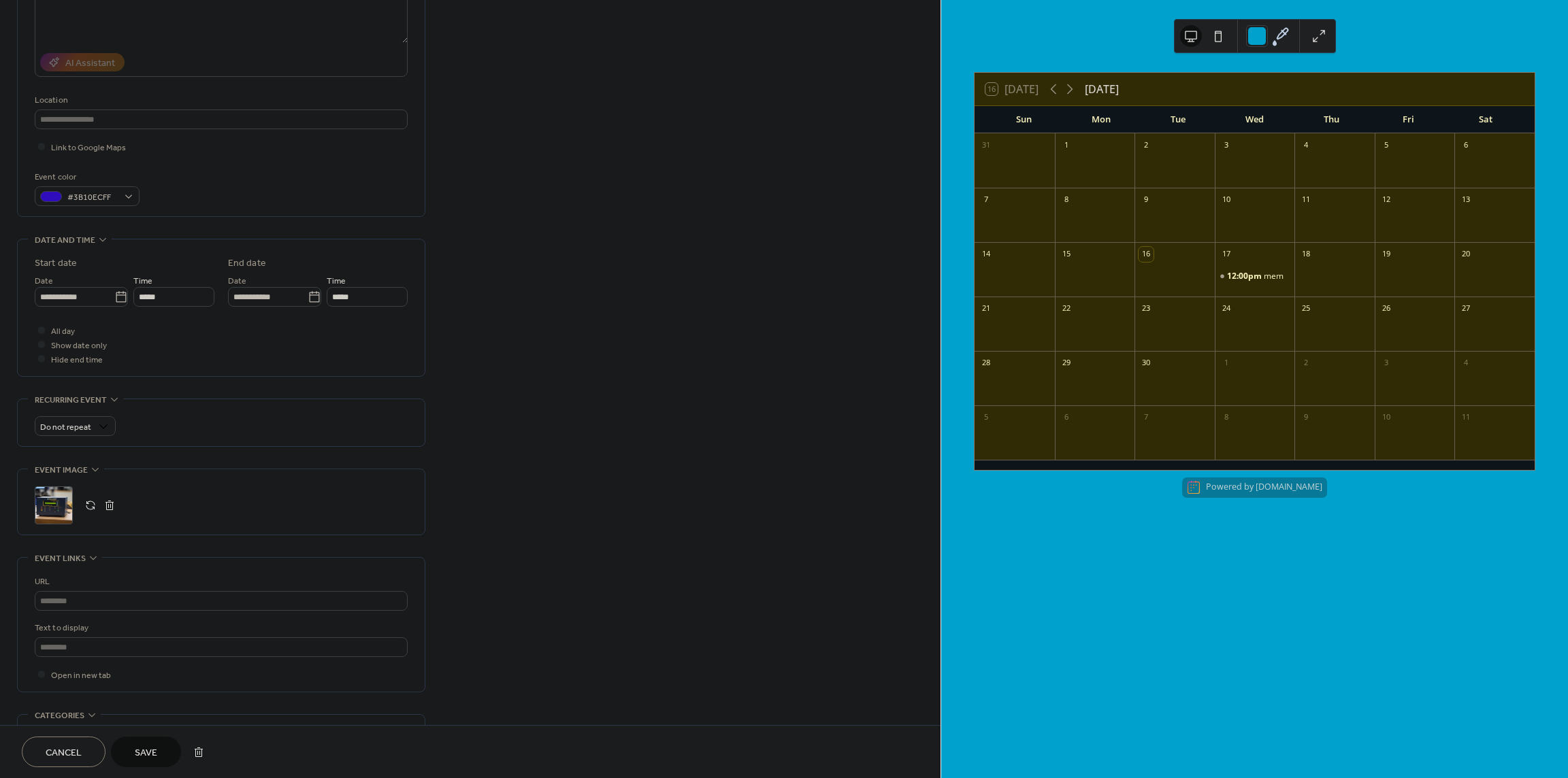
click at [1284, 39] on icon at bounding box center [1280, 35] width 20 height 20
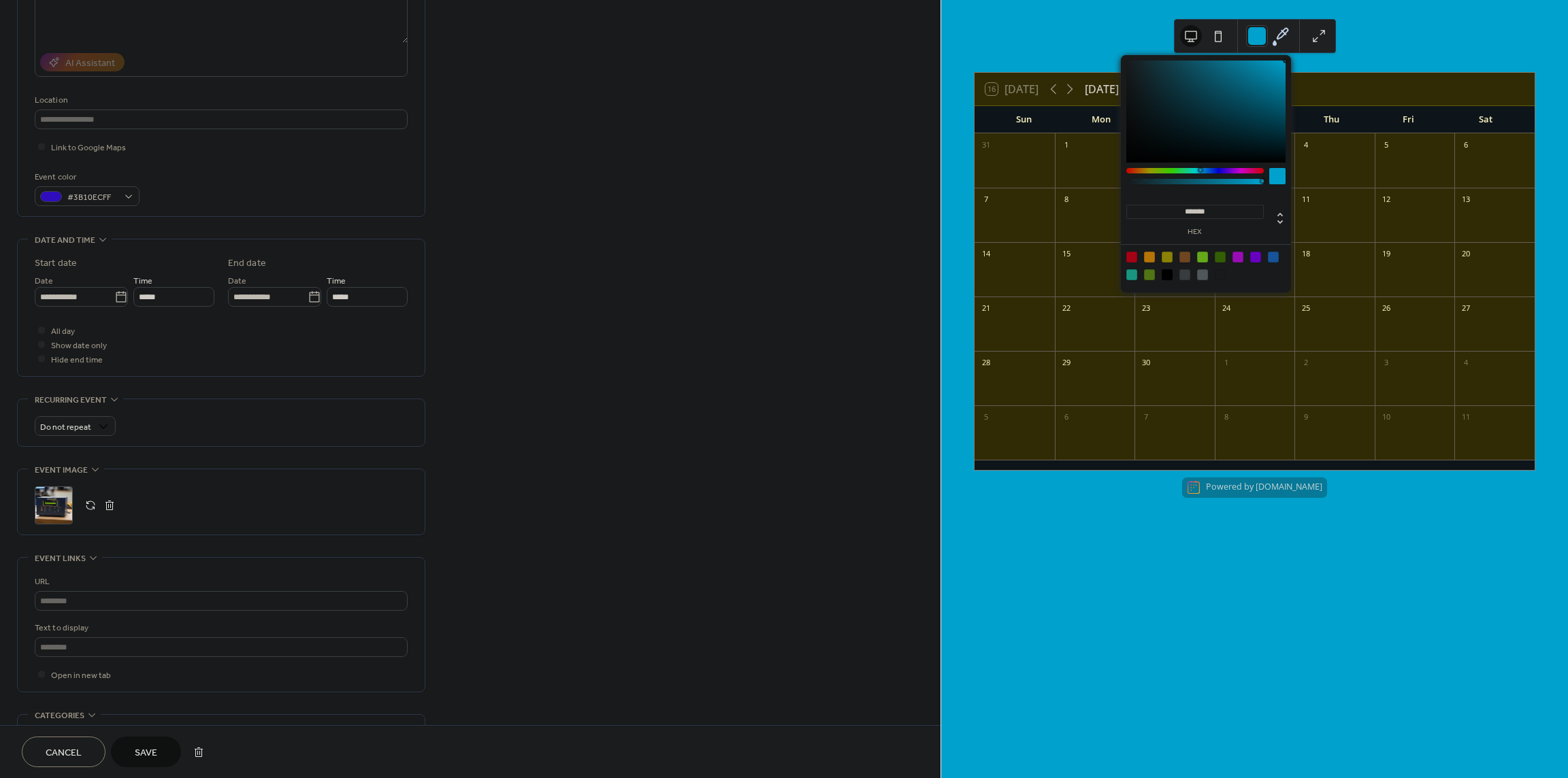
click at [1284, 39] on icon at bounding box center [1280, 35] width 20 height 20
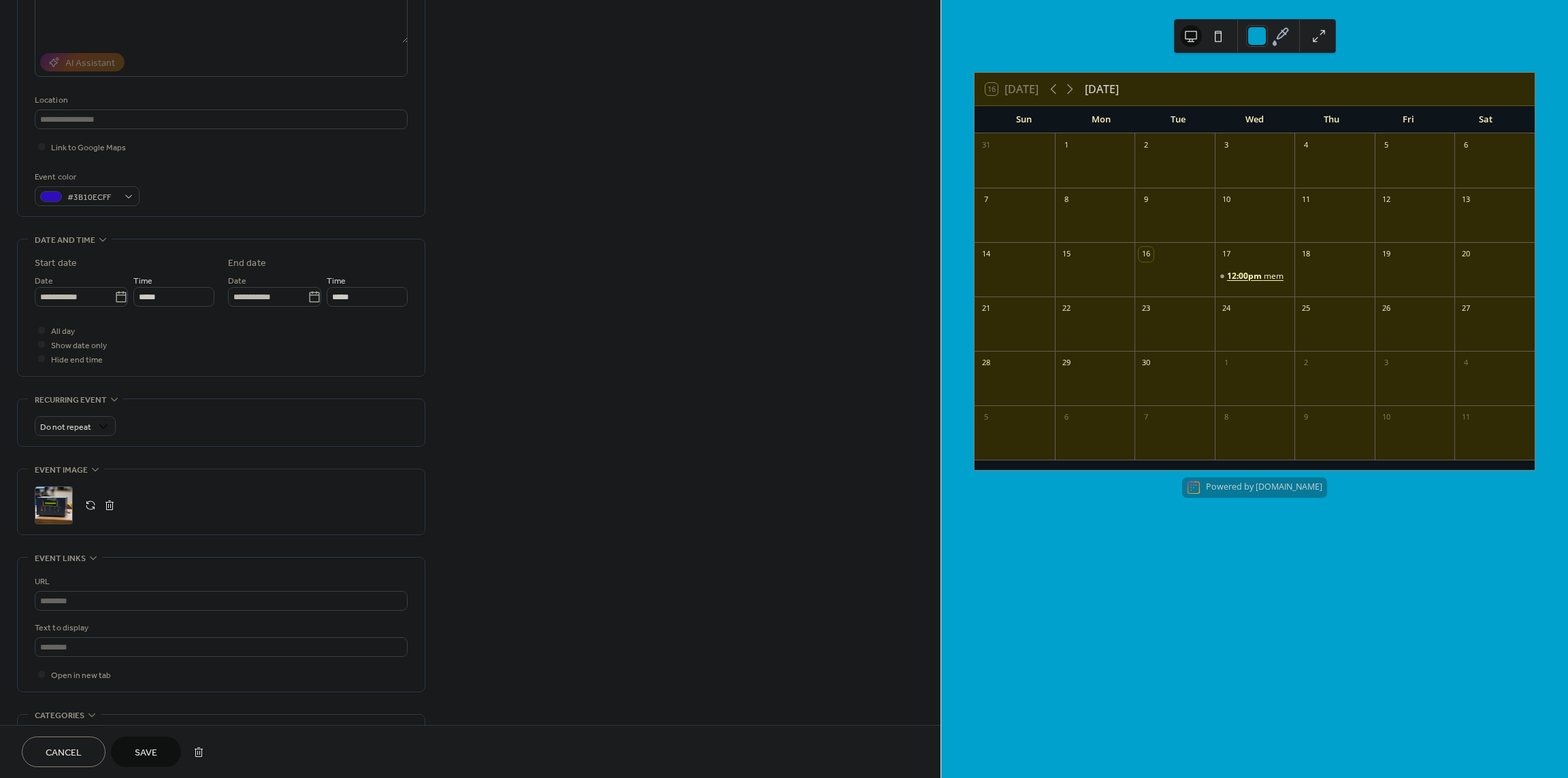
click at [1242, 271] on span "12:00pm" at bounding box center [1245, 276] width 37 height 11
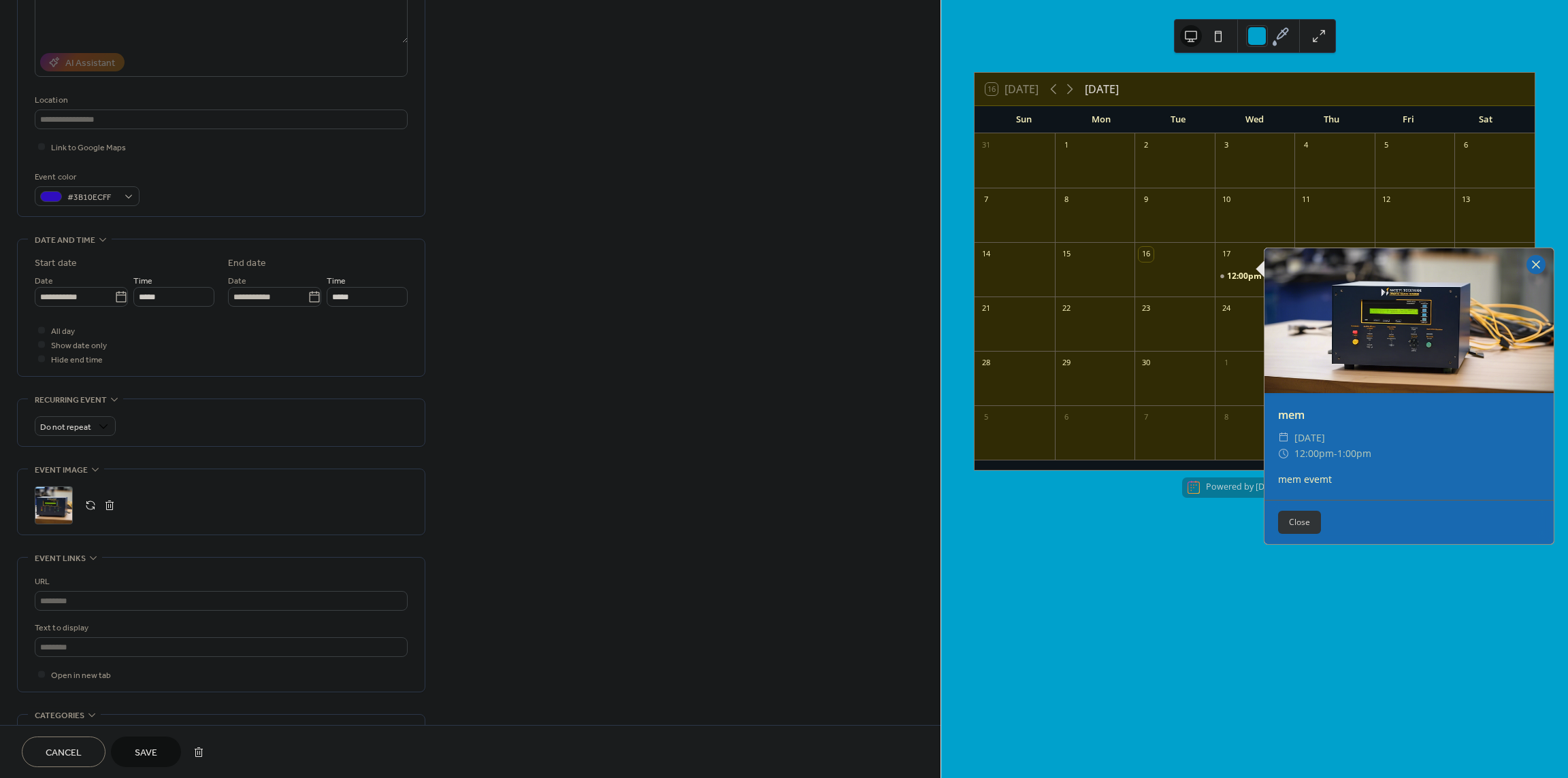
click at [1535, 267] on div at bounding box center [1536, 264] width 19 height 19
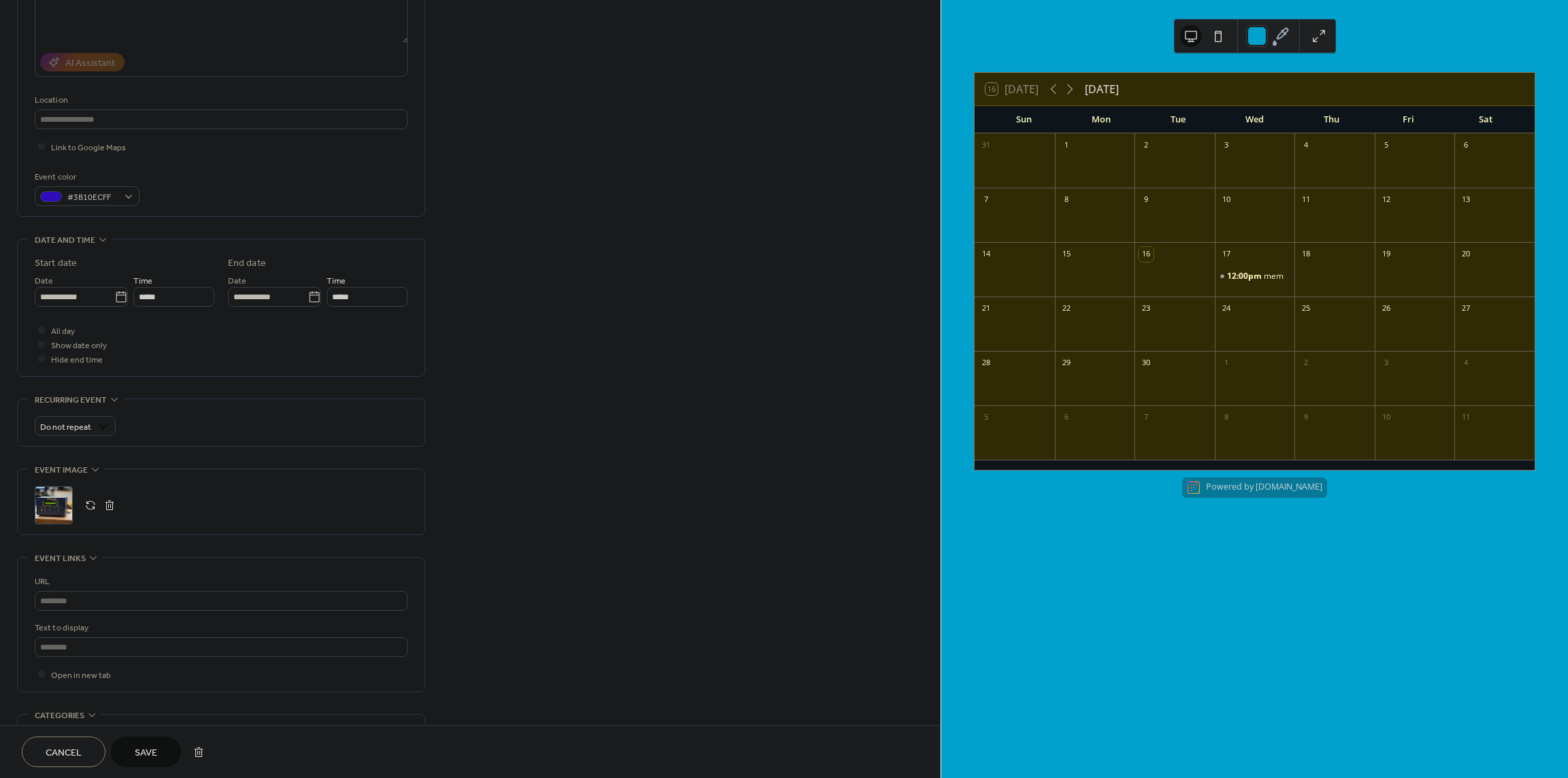
click at [625, 349] on div "**********" at bounding box center [470, 390] width 940 height 1037
